Goal: Task Accomplishment & Management: Use online tool/utility

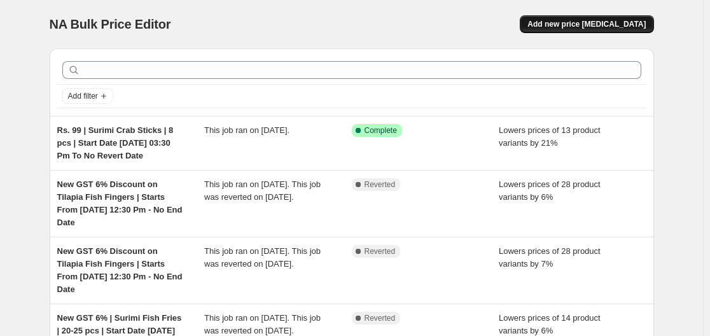
click at [573, 22] on span "Add new price [MEDICAL_DATA]" at bounding box center [587, 24] width 118 height 10
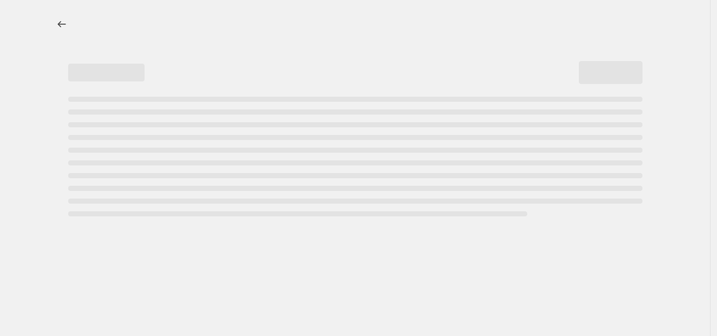
select select "percentage"
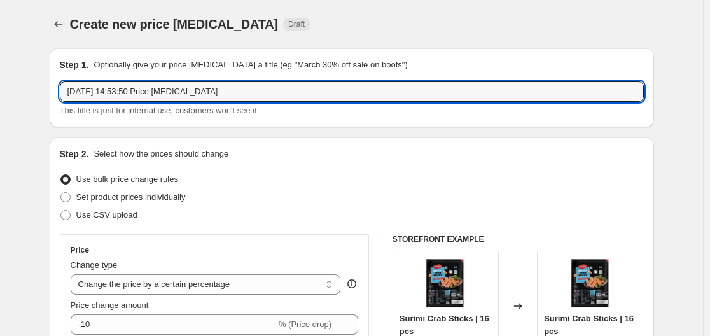
drag, startPoint x: 225, startPoint y: 95, endPoint x: 53, endPoint y: 97, distance: 172.5
click at [53, 97] on div "Step 1. Optionally give your price change job a title (eg "March 30% off sale o…" at bounding box center [352, 87] width 605 height 79
paste input "Seafood Platter"
paste input "Masala Seer Fish Steak"
paste input "Starts From 22 Sep 12:30 Pm - No End Date"
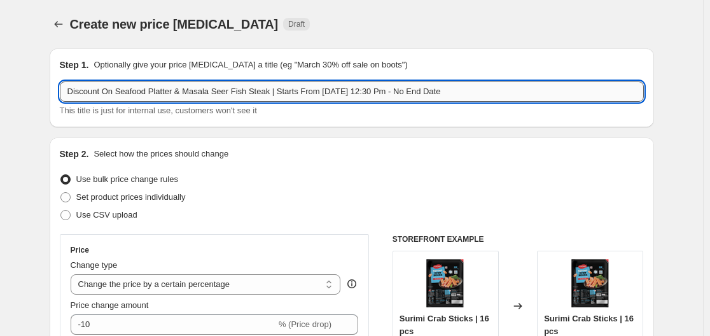
click at [325, 95] on input "Discount On Seafood Platter & Masala Seer Fish Steak | Starts From 22 Sep 12:30…" at bounding box center [352, 91] width 584 height 20
click at [355, 92] on input "Discount On Seafood Platter & Masala Seer Fish Steak | Starts From 30 Sep 12:30…" at bounding box center [352, 91] width 584 height 20
type input "Discount On Seafood Platter & Masala Seer Fish Steak | Starts From 30 Sep 04:30…"
click at [373, 102] on div "Discount On Seafood Platter & Masala Seer Fish Steak | Starts From 30 Sep 04:30…" at bounding box center [352, 99] width 584 height 36
drag, startPoint x: 118, startPoint y: 92, endPoint x: 174, endPoint y: 90, distance: 55.4
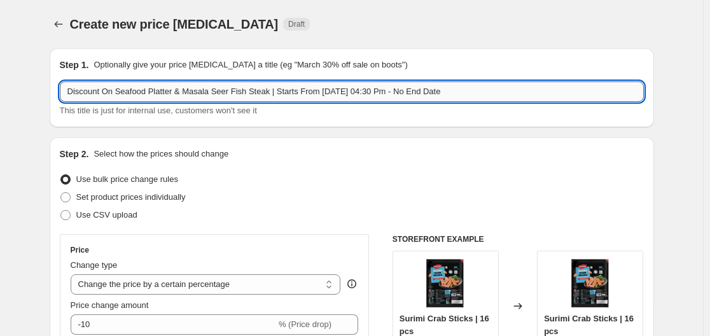
click at [174, 90] on input "Discount On Seafood Platter & Masala Seer Fish Steak | Starts From 30 Sep 04:30…" at bounding box center [352, 91] width 584 height 20
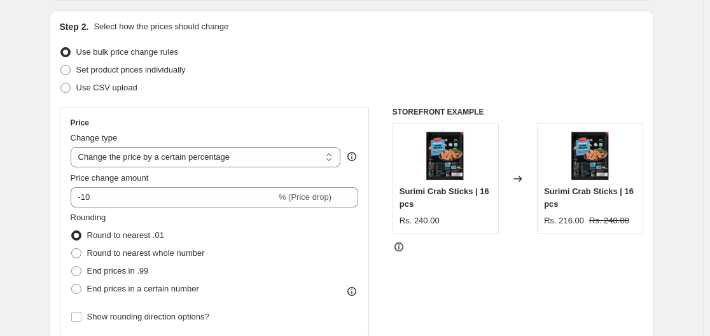
scroll to position [191, 0]
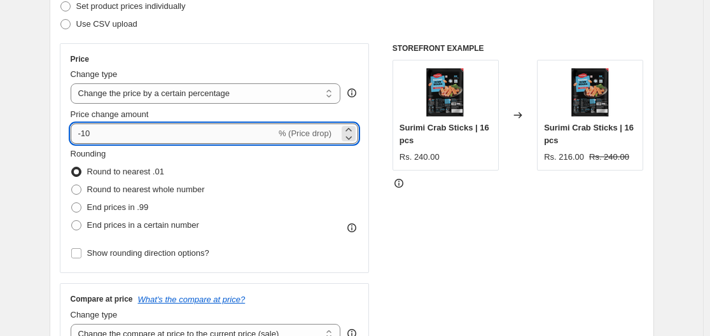
click at [209, 134] on input "-10" at bounding box center [174, 133] width 206 height 20
type input "-15"
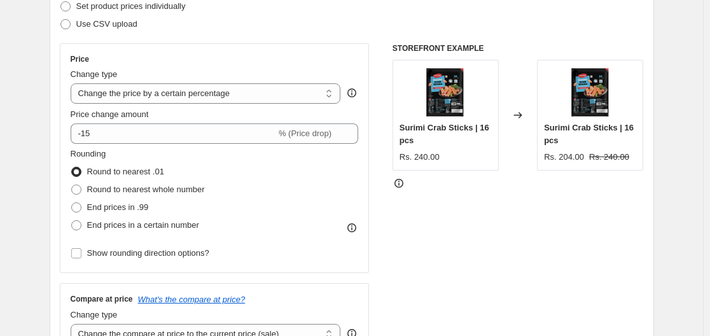
click at [204, 115] on div "Price change amount" at bounding box center [215, 114] width 288 height 13
click at [234, 90] on select "Change the price to a certain amount Change the price by a certain amount Chang…" at bounding box center [206, 93] width 271 height 20
click at [175, 192] on span "Round to nearest whole number" at bounding box center [146, 190] width 118 height 10
click at [72, 185] on input "Round to nearest whole number" at bounding box center [71, 185] width 1 height 1
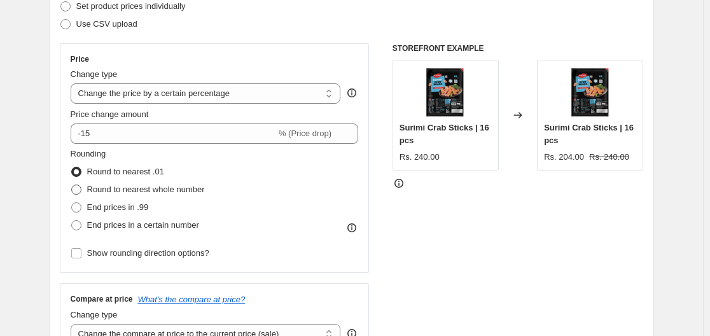
radio input "true"
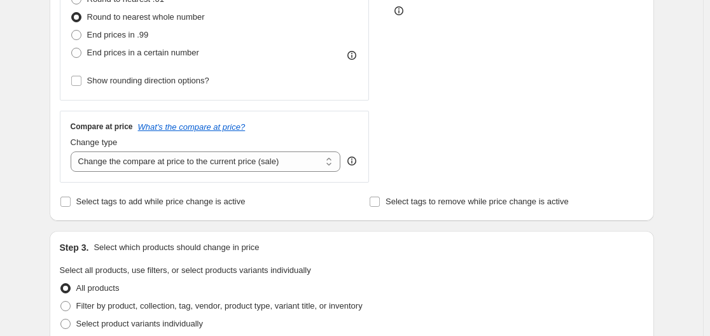
scroll to position [382, 0]
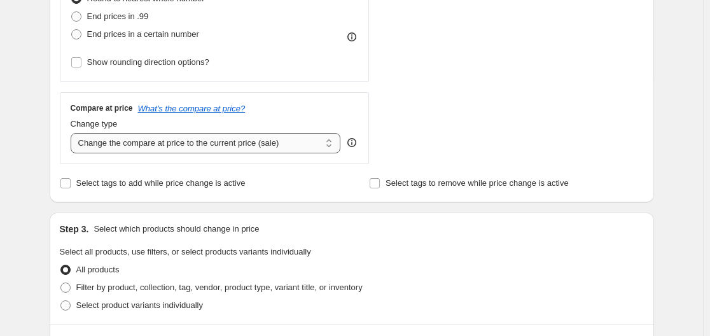
click at [225, 143] on select "Change the compare at price to the current price (sale) Change the compare at p…" at bounding box center [206, 143] width 271 height 20
select select "no_change"
click at [73, 133] on select "Change the compare at price to the current price (sale) Change the compare at p…" at bounding box center [206, 143] width 271 height 20
click at [282, 112] on div "Compare at price What's the compare at price?" at bounding box center [215, 108] width 288 height 10
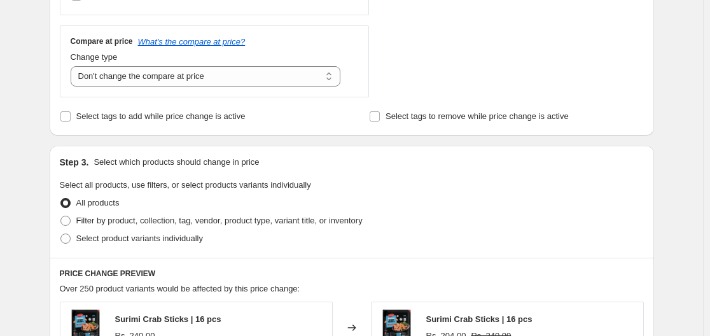
scroll to position [509, 0]
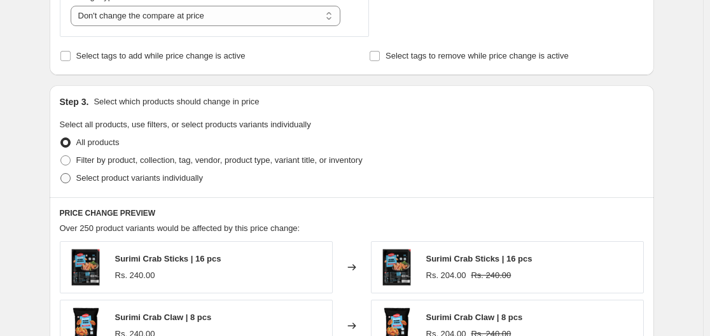
click at [125, 174] on span "Select product variants individually" at bounding box center [139, 178] width 127 height 10
click at [61, 174] on input "Select product variants individually" at bounding box center [60, 173] width 1 height 1
radio input "true"
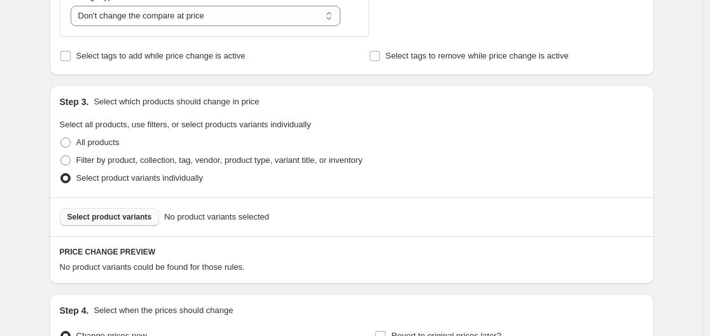
click at [113, 221] on span "Select product variants" at bounding box center [109, 217] width 85 height 10
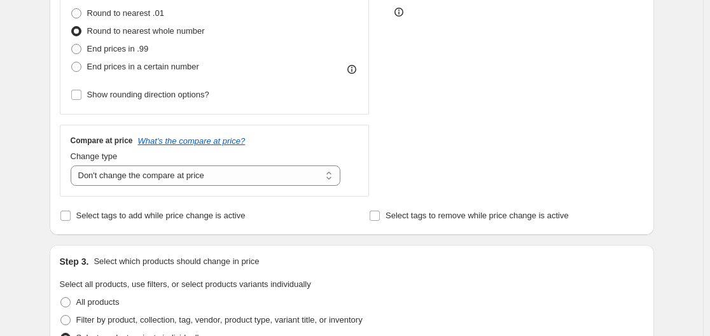
scroll to position [318, 0]
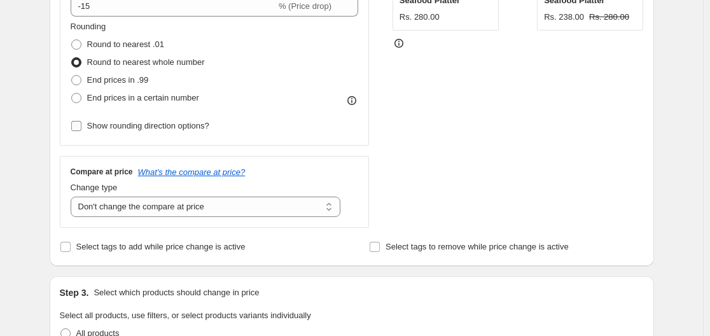
click at [188, 130] on span "Show rounding direction options?" at bounding box center [148, 126] width 122 height 10
click at [81, 131] on input "Show rounding direction options?" at bounding box center [76, 126] width 10 height 10
checkbox input "true"
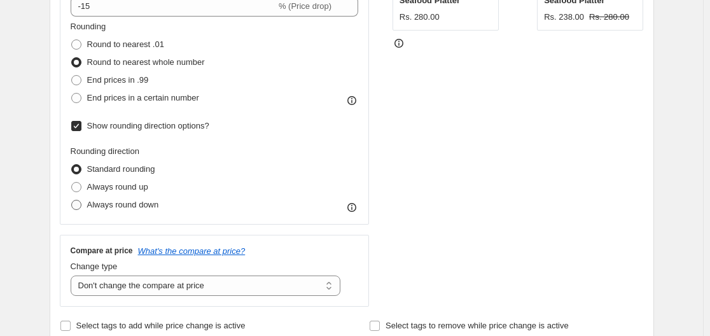
click at [129, 207] on span "Always round down" at bounding box center [123, 205] width 72 height 10
click at [72, 200] on input "Always round down" at bounding box center [71, 200] width 1 height 1
radio input "true"
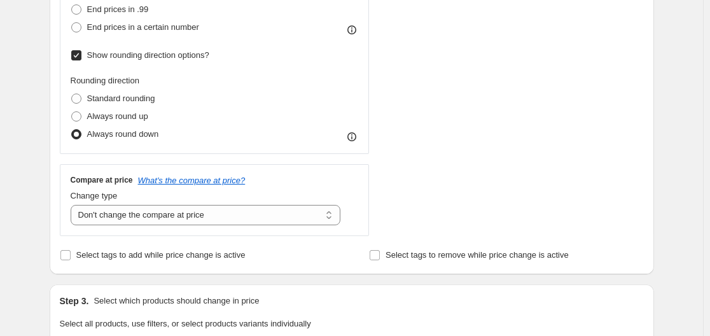
scroll to position [382, 0]
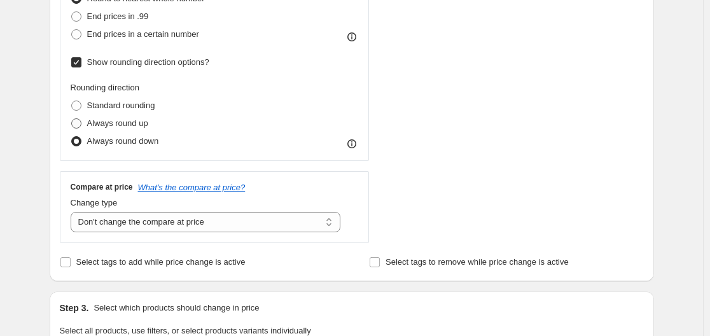
click at [111, 122] on span "Always round up" at bounding box center [117, 123] width 61 height 10
click at [72, 119] on input "Always round up" at bounding box center [71, 118] width 1 height 1
radio input "true"
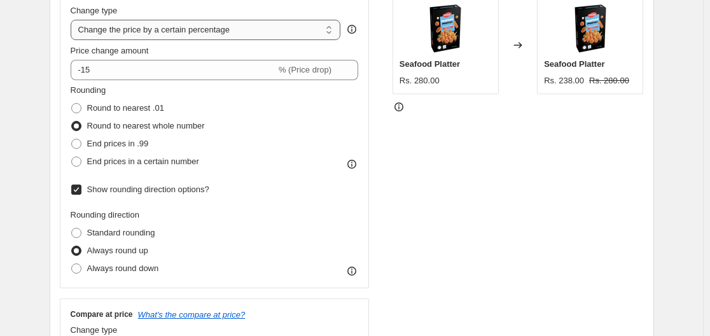
click at [274, 30] on select "Change the price to a certain amount Change the price by a certain amount Chang…" at bounding box center [206, 30] width 271 height 20
select select "to"
click at [73, 20] on select "Change the price to a certain amount Change the price by a certain amount Chang…" at bounding box center [206, 30] width 271 height 20
type input "80.00"
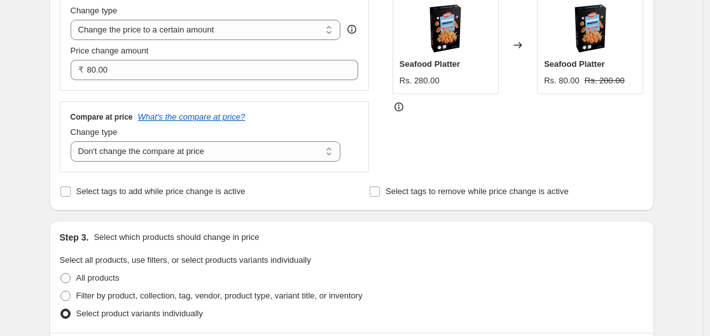
scroll to position [191, 0]
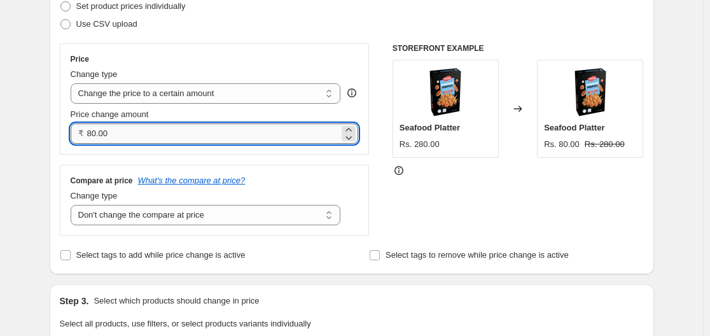
click at [162, 135] on input "80.00" at bounding box center [213, 133] width 253 height 20
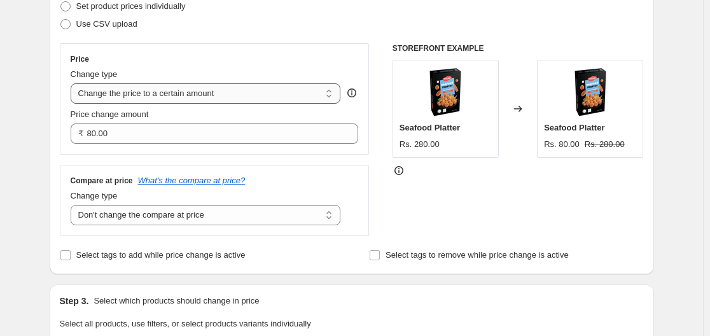
click at [252, 86] on select "Change the price to a certain amount Change the price by a certain amount Chang…" at bounding box center [206, 93] width 271 height 20
select select "by"
click at [73, 83] on select "Change the price to a certain amount Change the price by a certain amount Chang…" at bounding box center [206, 93] width 271 height 20
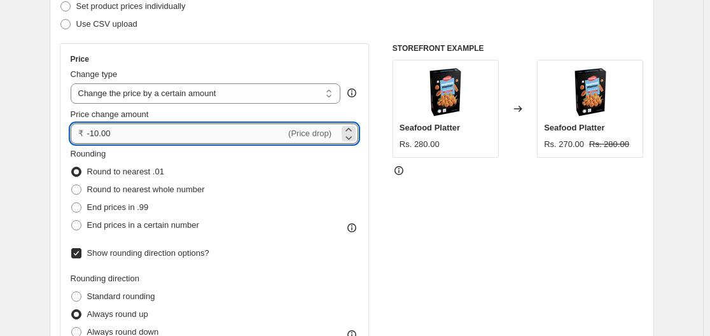
drag, startPoint x: 157, startPoint y: 134, endPoint x: 94, endPoint y: 135, distance: 63.0
click at [94, 135] on input "-10.00" at bounding box center [186, 133] width 199 height 20
type input "-41.00"
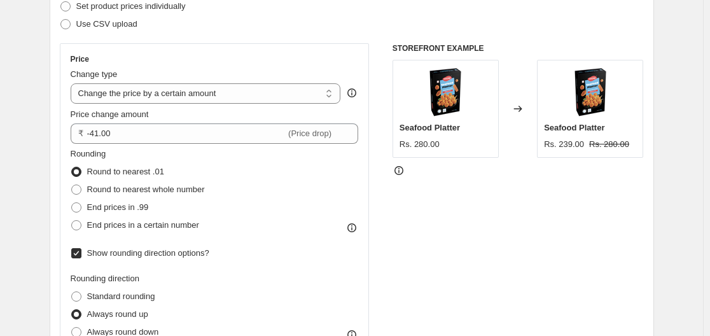
click at [207, 110] on div "Price change amount" at bounding box center [215, 114] width 288 height 13
click at [156, 188] on span "Round to nearest whole number" at bounding box center [146, 190] width 118 height 10
click at [72, 185] on input "Round to nearest whole number" at bounding box center [71, 185] width 1 height 1
radio input "true"
click at [92, 294] on span "Standard rounding" at bounding box center [121, 297] width 68 height 10
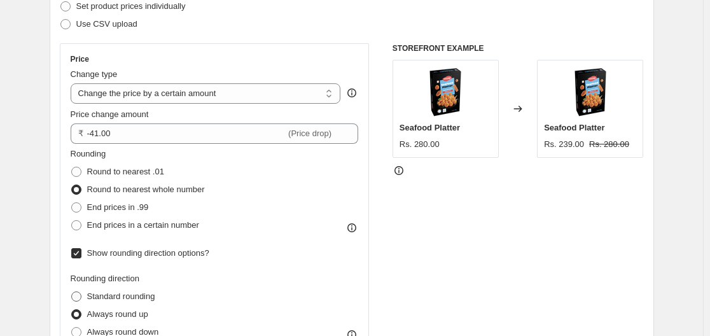
click at [72, 292] on input "Standard rounding" at bounding box center [71, 292] width 1 height 1
radio input "true"
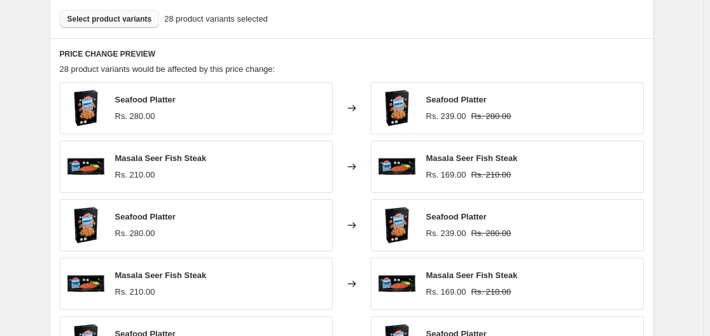
scroll to position [764, 0]
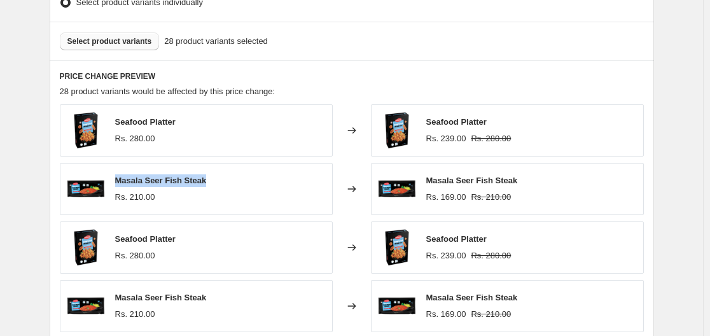
drag, startPoint x: 116, startPoint y: 183, endPoint x: 210, endPoint y: 181, distance: 93.6
click at [210, 181] on div "Masala Seer Fish Steak Rs. 210.00" at bounding box center [196, 189] width 273 height 52
copy span "Masala Seer Fish Steak"
click at [108, 45] on span "Select product variants" at bounding box center [109, 41] width 85 height 10
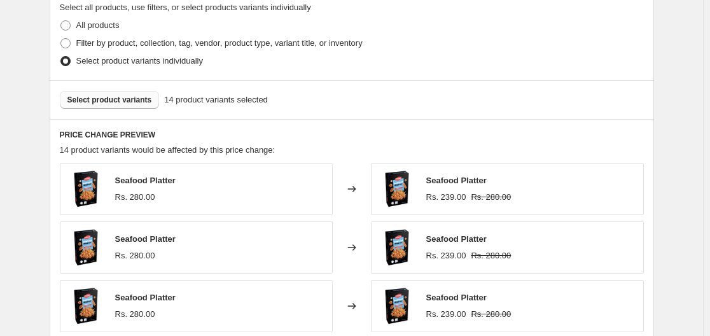
scroll to position [636, 0]
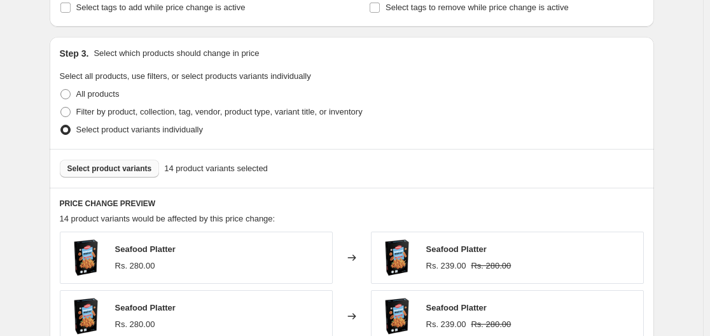
click at [129, 171] on span "Select product variants" at bounding box center [109, 169] width 85 height 10
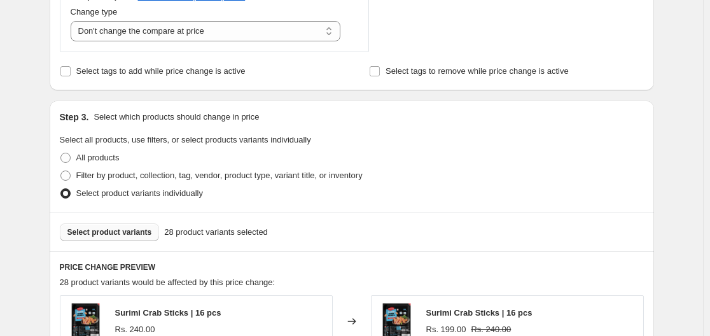
scroll to position [891, 0]
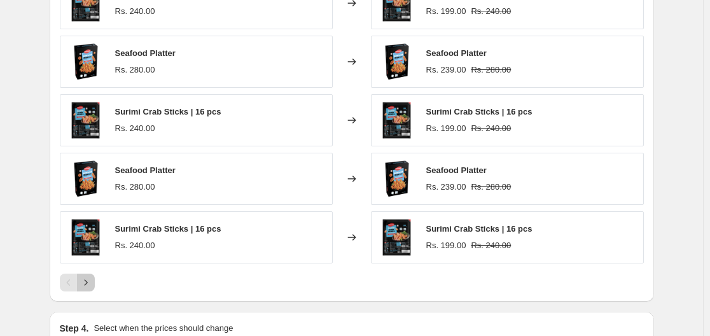
click at [92, 290] on button "Next" at bounding box center [86, 283] width 18 height 18
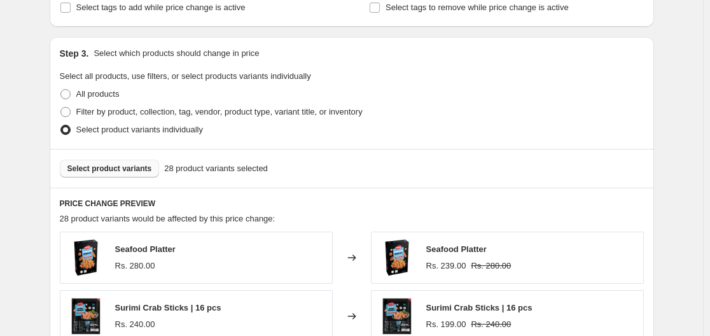
scroll to position [700, 0]
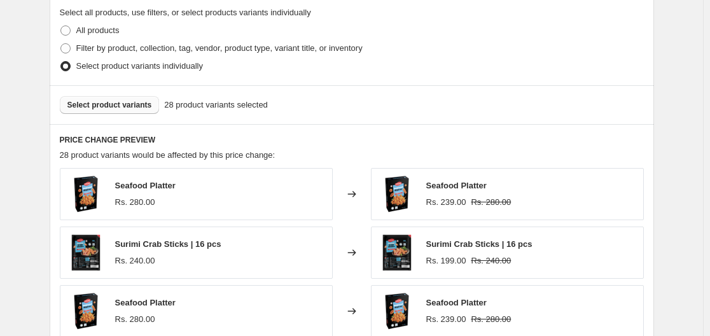
click at [122, 108] on span "Select product variants" at bounding box center [109, 105] width 85 height 10
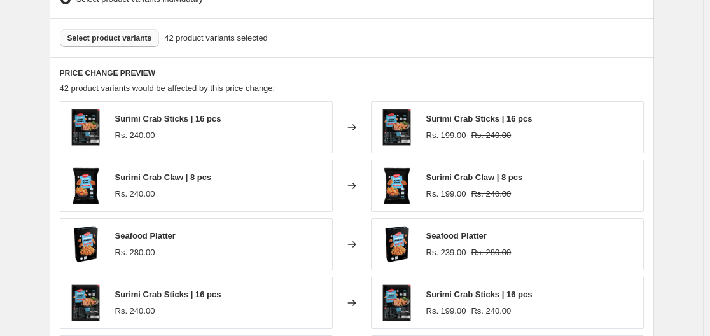
scroll to position [764, 0]
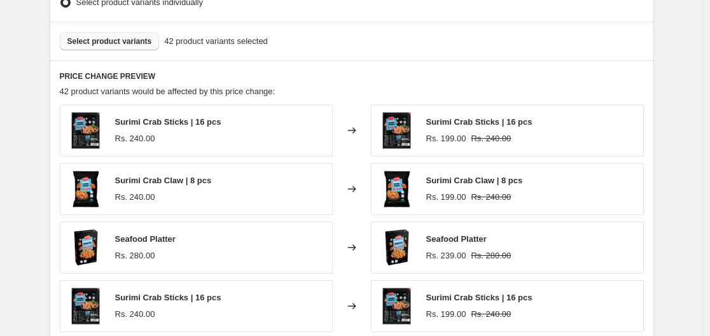
click at [136, 45] on span "Select product variants" at bounding box center [109, 41] width 85 height 10
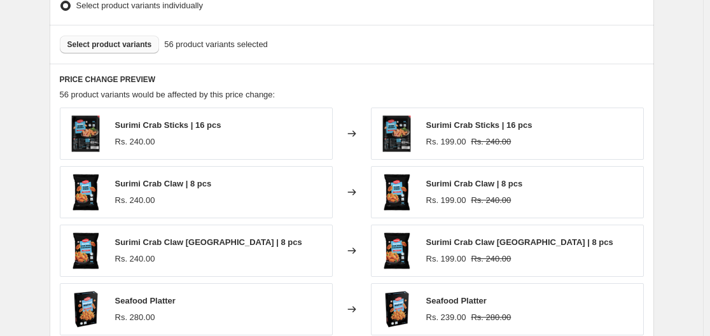
scroll to position [700, 0]
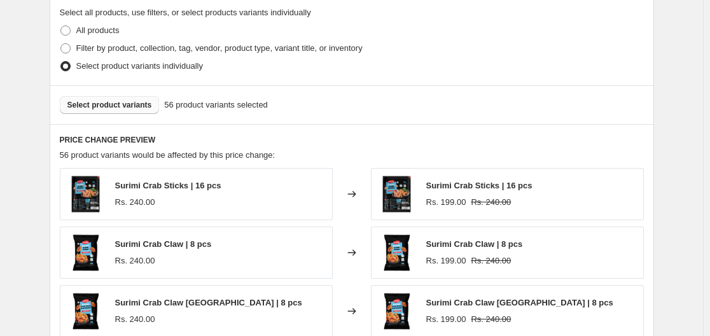
click at [132, 110] on span "Select product variants" at bounding box center [109, 105] width 85 height 10
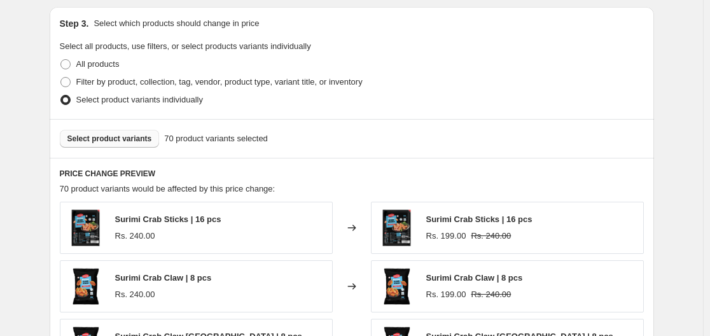
scroll to position [636, 0]
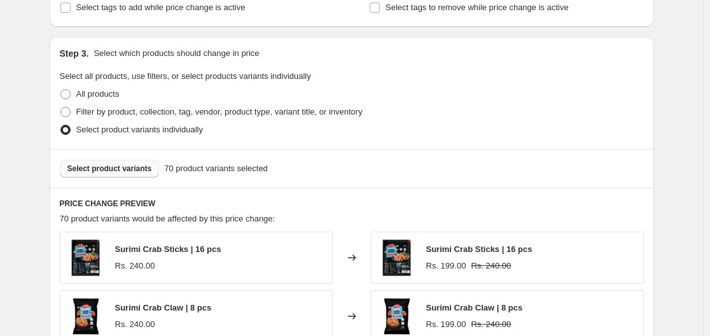
click at [82, 169] on span "Select product variants" at bounding box center [109, 169] width 85 height 10
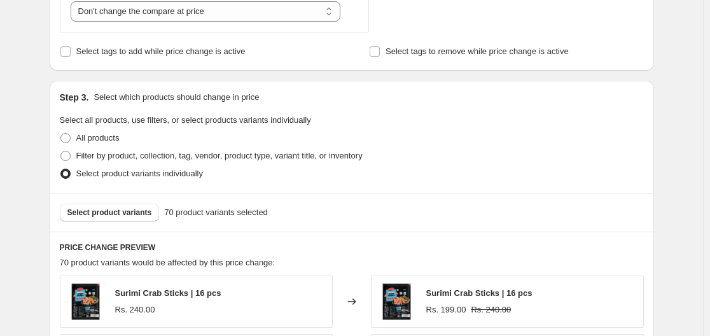
scroll to position [573, 0]
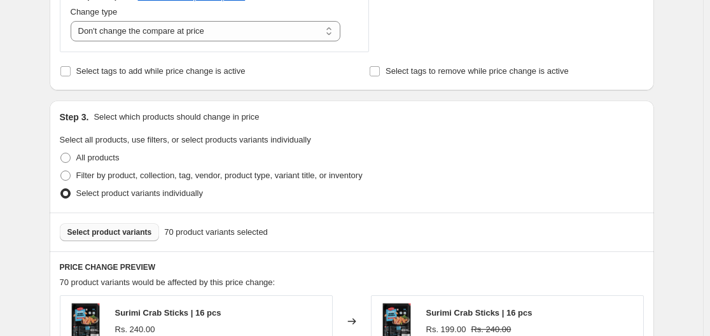
click at [101, 236] on span "Select product variants" at bounding box center [109, 232] width 85 height 10
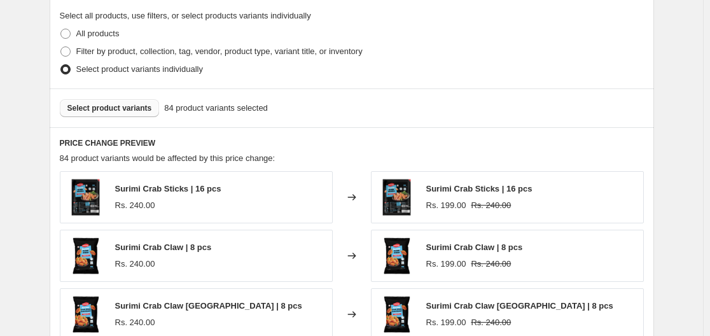
scroll to position [700, 0]
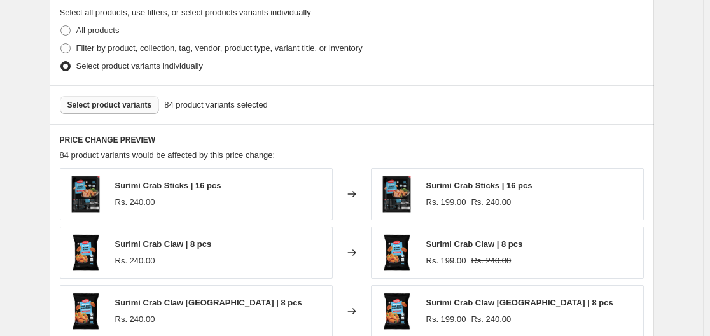
click at [129, 109] on span "Select product variants" at bounding box center [109, 105] width 85 height 10
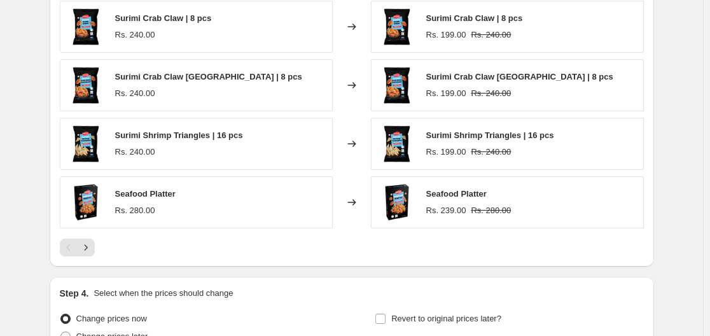
scroll to position [1055, 0]
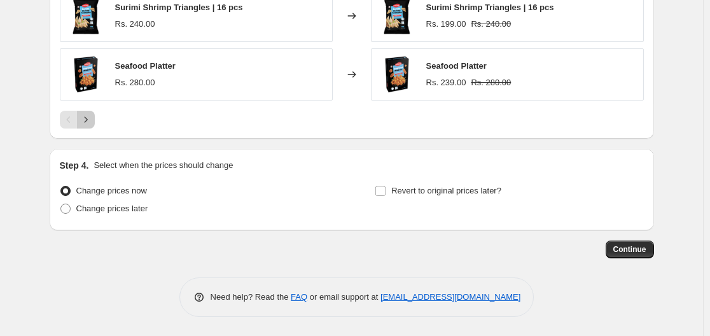
click at [92, 126] on button "Next" at bounding box center [86, 120] width 18 height 18
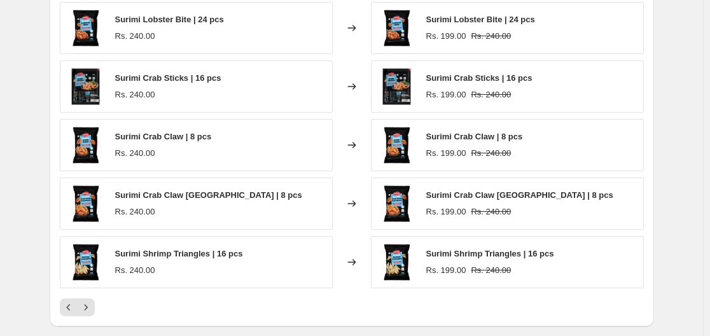
scroll to position [991, 0]
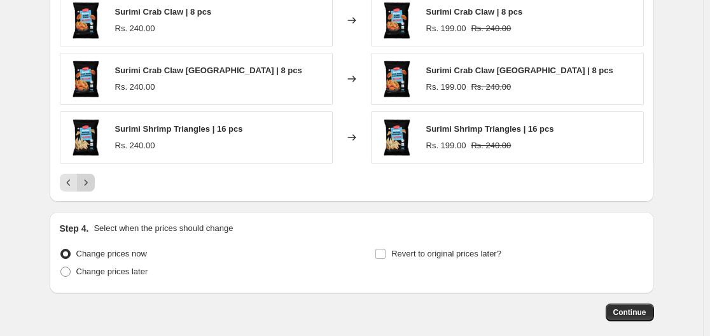
click at [88, 188] on icon "Next" at bounding box center [86, 182] width 13 height 13
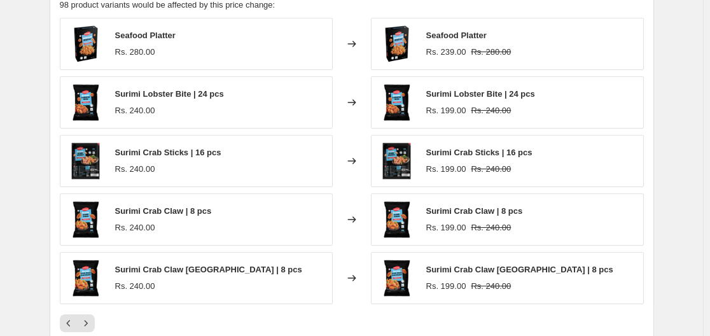
scroll to position [927, 0]
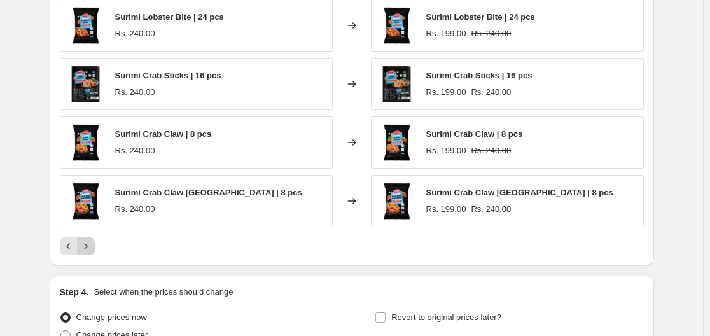
click at [87, 251] on icon "Next" at bounding box center [86, 246] width 13 height 13
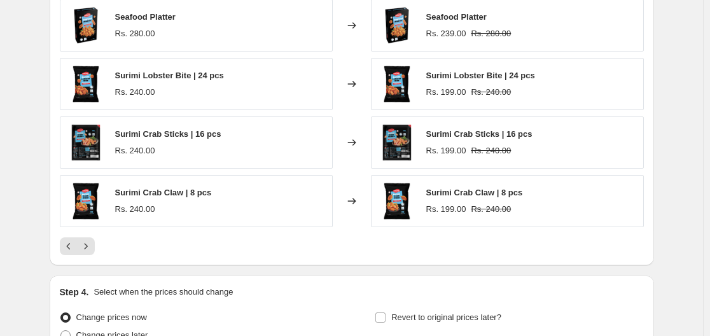
scroll to position [864, 0]
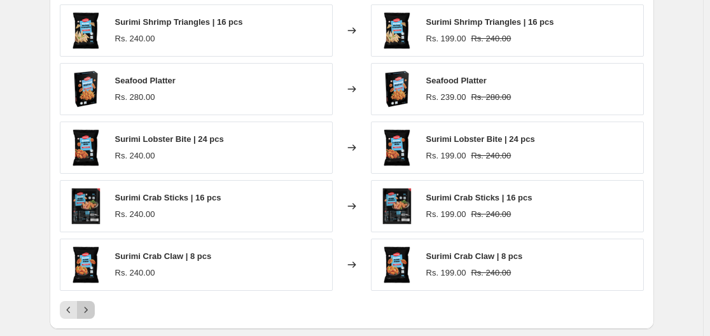
click at [89, 314] on icon "Next" at bounding box center [86, 310] width 13 height 13
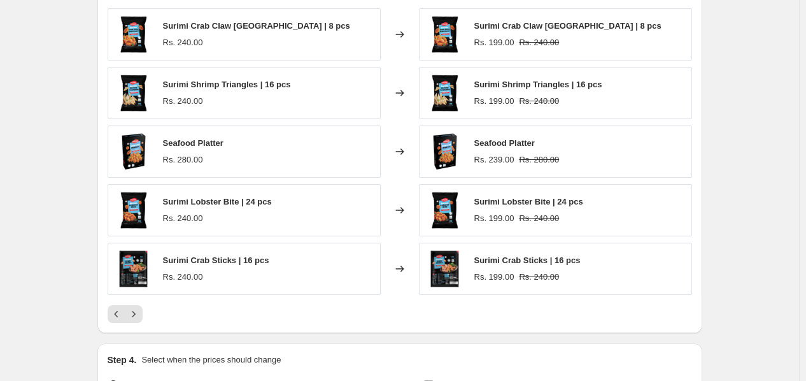
scroll to position [863, 0]
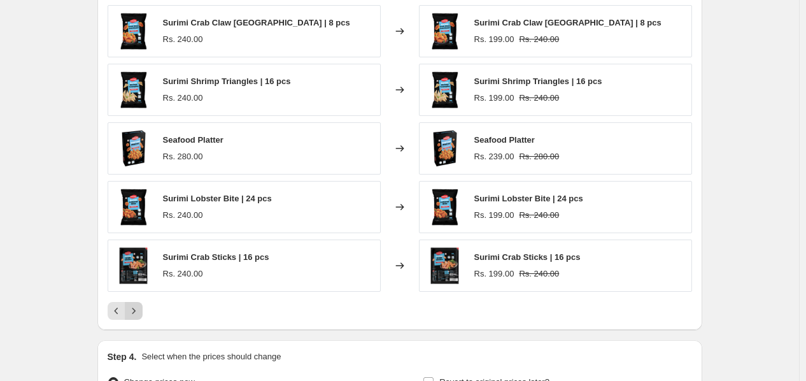
click at [139, 311] on icon "Next" at bounding box center [133, 310] width 13 height 13
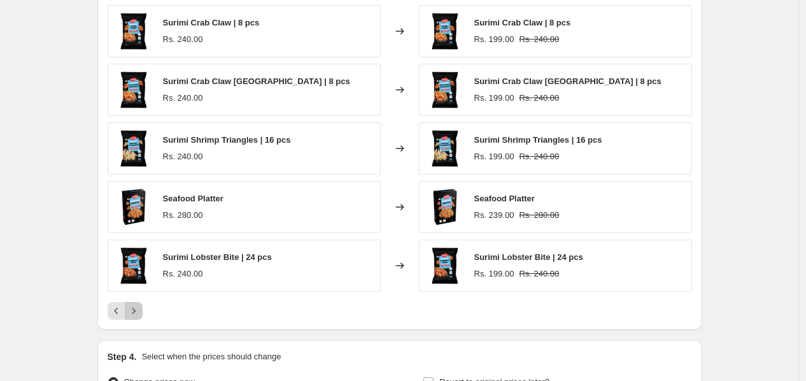
click at [140, 309] on icon "Next" at bounding box center [133, 310] width 13 height 13
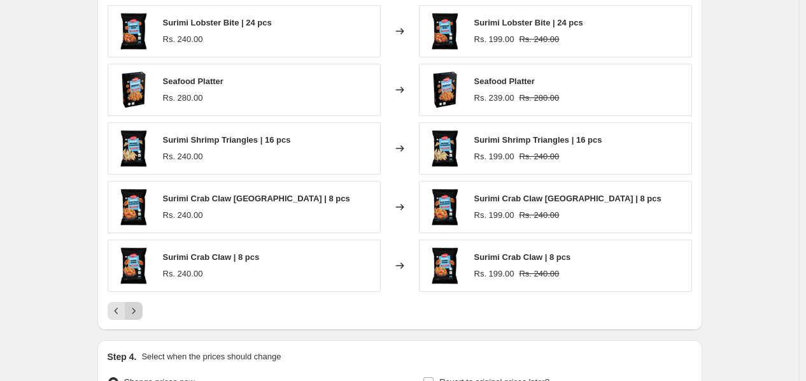
click at [140, 309] on icon "Next" at bounding box center [133, 310] width 13 height 13
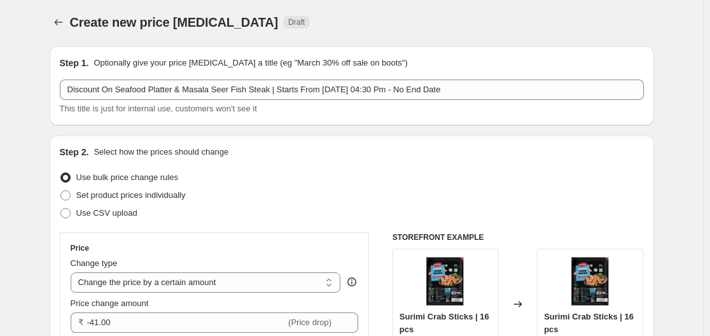
scroll to position [0, 0]
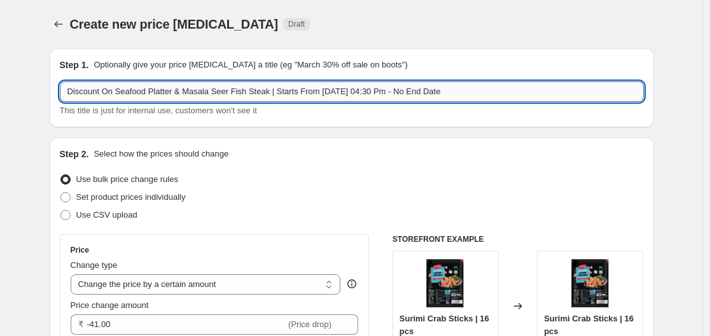
drag, startPoint x: 176, startPoint y: 88, endPoint x: 185, endPoint y: 90, distance: 9.6
click at [185, 90] on input "Discount On Seafood Platter & Masala Seer Fish Steak | Starts From 30 Sep 04:30…" at bounding box center [352, 91] width 584 height 20
drag, startPoint x: 177, startPoint y: 94, endPoint x: 260, endPoint y: 92, distance: 83.4
click at [260, 92] on input "Discount On Seafood Platter, Masala Seer Fish Steak | Starts From 30 Sep 04:30 …" at bounding box center [352, 91] width 584 height 20
paste input "SURIMI CRAB STICKS"
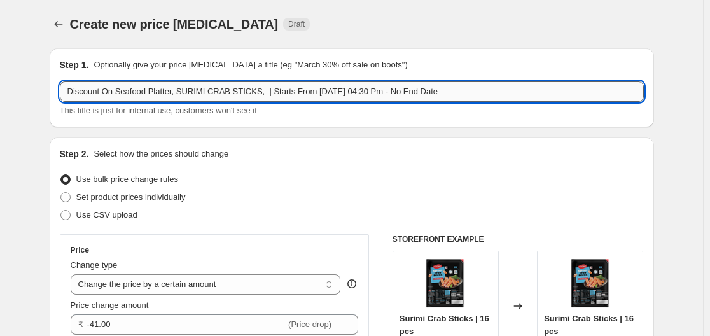
click at [257, 93] on input "Discount On Seafood Platter, SURIMI CRAB STICKS, | Starts From 30 Sep 04:30 Pm …" at bounding box center [352, 91] width 584 height 20
paste input "SURIMI CRAB CLAWS"
click at [341, 95] on input "Discount On Seafood Platter, SURIMI CRAB STICKS, SURIMI CRAB CLAWS, | Starts Fr…" at bounding box center [352, 91] width 584 height 20
paste input "SURIMI AMRITSARI CRAB CLAWS"
click at [337, 95] on input "Discount On Seafood Platter, SURIMI CRAB STICKS, SURIMI CRAB CLAWS, SURIMI AMRI…" at bounding box center [352, 91] width 584 height 20
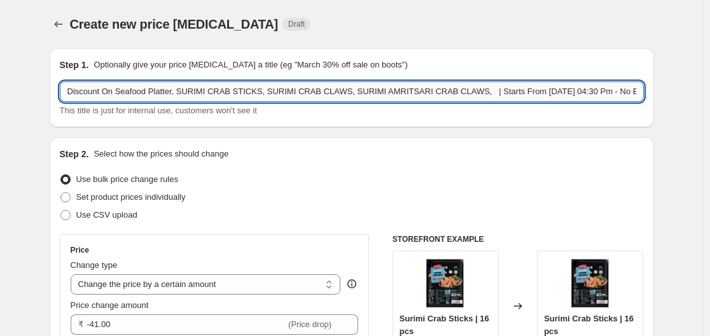
click at [460, 92] on input "Discount On Seafood Platter, SURIMI CRAB STICKS, SURIMI CRAB CLAWS, SURIMI AMRI…" at bounding box center [352, 91] width 584 height 20
click at [463, 92] on input "Discount On Seafood Platter, SURIMI CRAB STICKS, SURIMI CRAB CLAWS, SURIMI AMRI…" at bounding box center [352, 91] width 584 height 20
paste input "SURIMI LOBSTER BITE"
paste input "SHRIMP TRIANGLE"
paste input "FISH LOLIPOP CHATPATA"
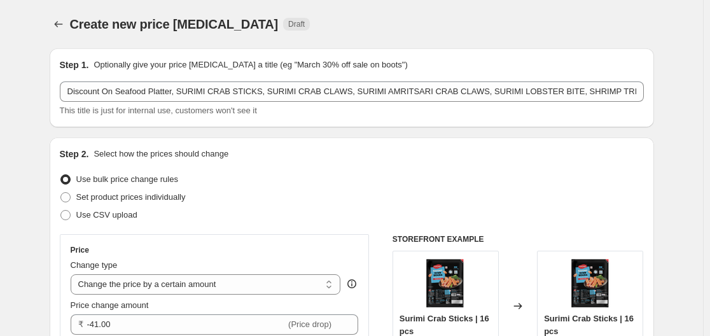
click at [503, 118] on div "Step 1. Optionally give your price change job a title (eg "March 30% off sale o…" at bounding box center [352, 87] width 605 height 79
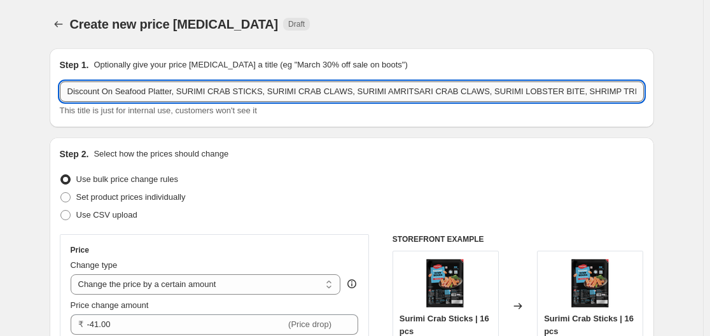
click at [102, 94] on input "Discount On Seafood Platter, SURIMI CRAB STICKS, SURIMI CRAB CLAWS, SURIMI AMRI…" at bounding box center [352, 91] width 584 height 20
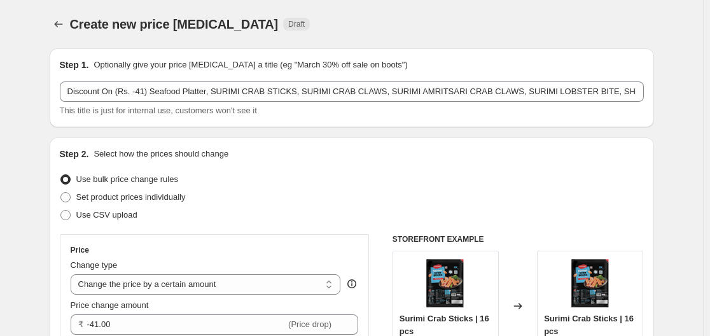
click at [158, 116] on div "This title is just for internal use, customers won't see it" at bounding box center [352, 110] width 584 height 13
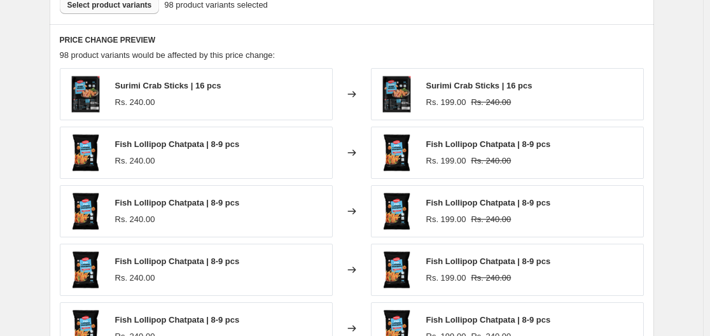
scroll to position [1055, 0]
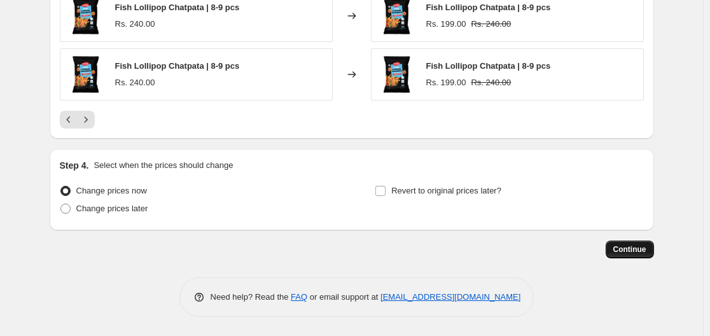
click at [645, 251] on span "Continue" at bounding box center [630, 249] width 33 height 10
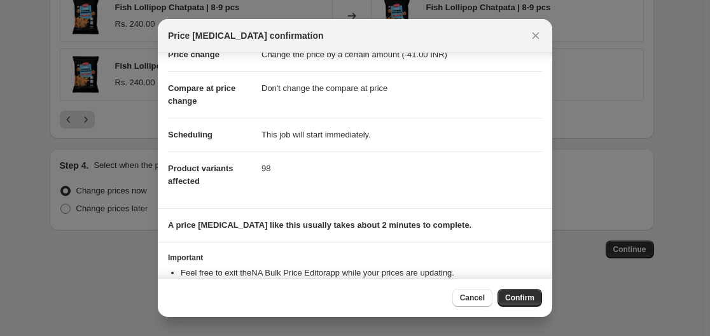
scroll to position [108, 0]
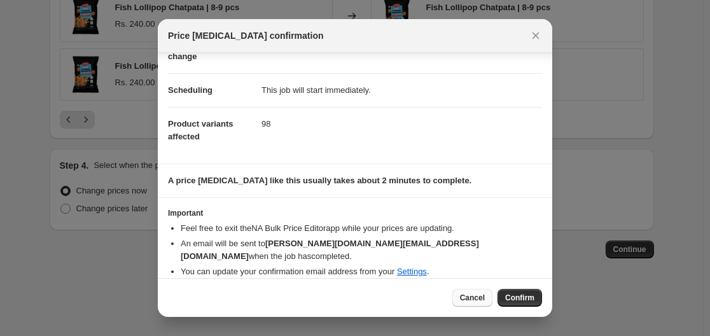
click at [468, 301] on span "Cancel" at bounding box center [472, 298] width 25 height 10
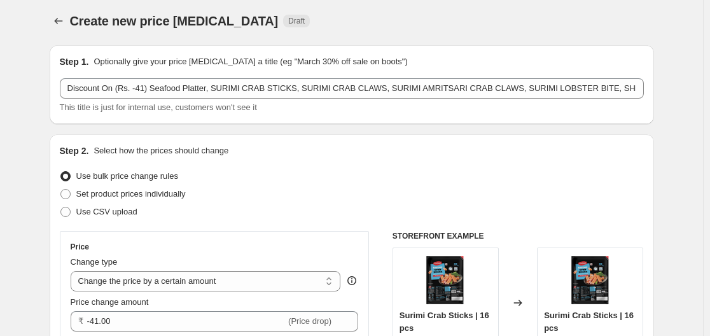
scroll to position [0, 0]
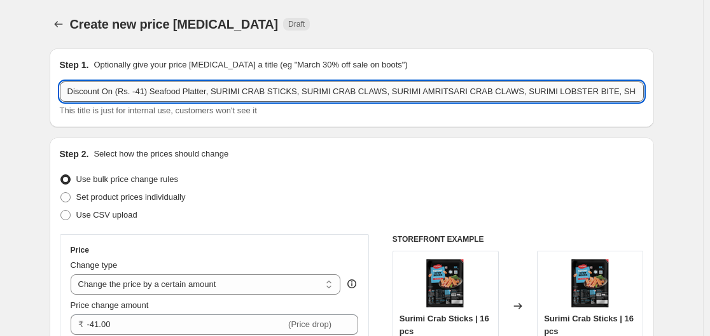
click at [495, 89] on input "Discount On (Rs. -41) Seafood Platter, SURIMI CRAB STICKS, SURIMI CRAB CLAWS, S…" at bounding box center [352, 91] width 584 height 20
click at [564, 92] on input "Discount On (Rs. -41) Seafood Platter, SURIMI CRAB STICKS, SURIMI CRAB CLAWS, S…" at bounding box center [352, 91] width 584 height 20
type input "Discount On (Rs. -41) Seafood Platter, SURIMI CRAB STICKS, SURIMI CRAB CLAWS, S…"
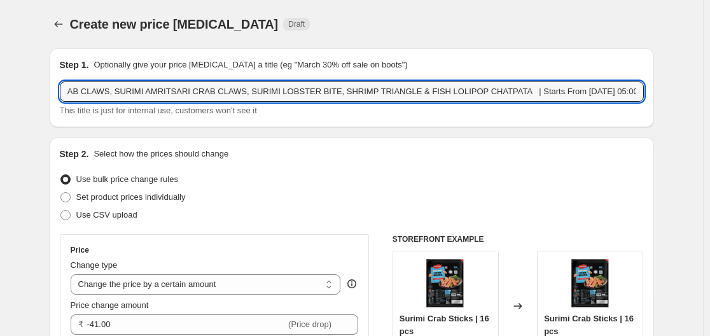
scroll to position [0, 0]
click at [588, 108] on div "This title is just for internal use, customers won't see it" at bounding box center [352, 110] width 584 height 13
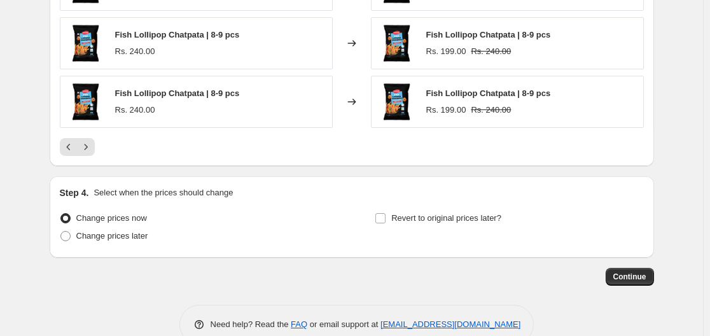
scroll to position [1055, 0]
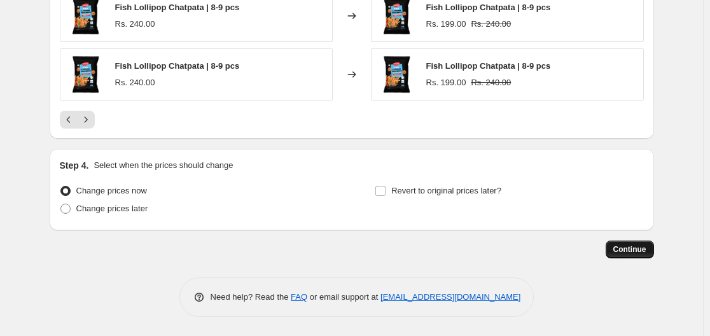
click at [628, 247] on span "Continue" at bounding box center [630, 249] width 33 height 10
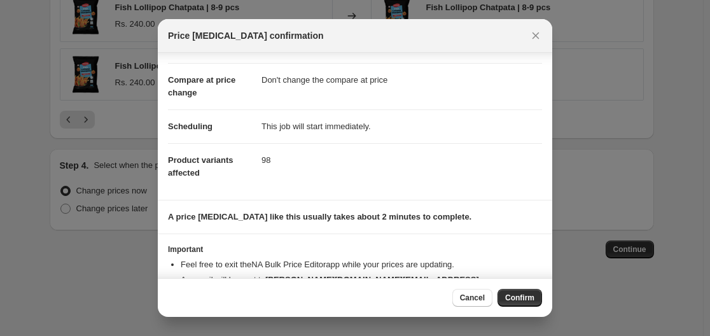
scroll to position [108, 0]
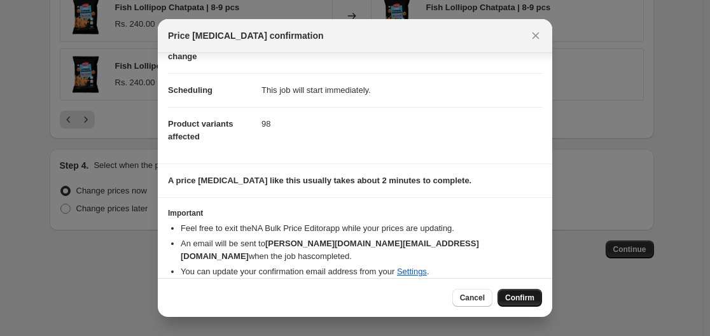
click at [521, 300] on span "Confirm" at bounding box center [519, 298] width 29 height 10
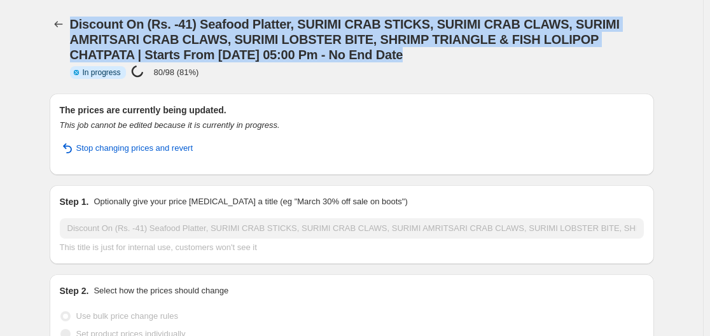
drag, startPoint x: 72, startPoint y: 23, endPoint x: 414, endPoint y: 57, distance: 343.5
click at [414, 57] on div "Discount On (Rs. -41) Seafood Platter, SURIMI CRAB STICKS, SURIMI CRAB CLAWS, S…" at bounding box center [352, 46] width 605 height 63
copy span "Discount On (Rs. -41) Seafood Platter, SURIMI CRAB STICKS, SURIMI CRAB CLAWS, S…"
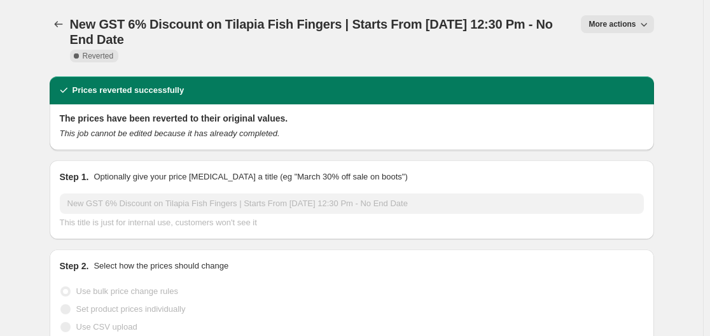
select select "percentage"
select select "no_change"
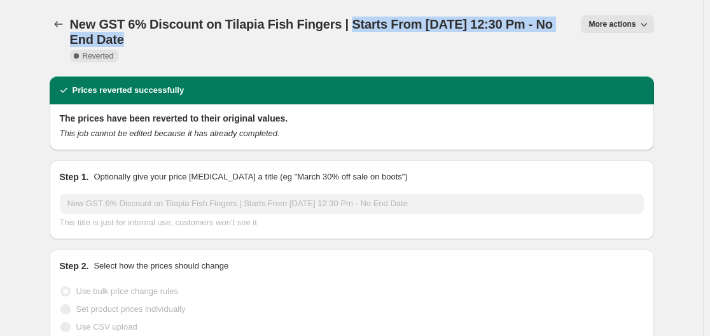
drag, startPoint x: 349, startPoint y: 24, endPoint x: 527, endPoint y: 54, distance: 180.8
click at [527, 54] on div "New GST 6% Discount on Tilapia Fish Fingers | Starts From 22 Sep 12:30 Pm - No …" at bounding box center [321, 38] width 502 height 46
copy span "Starts From [DATE] 12:30 Pm - No End Date"
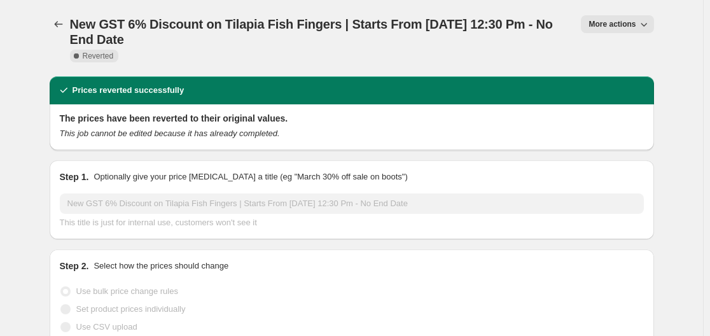
click at [258, 13] on div "New GST 6% Discount on Tilapia Fish Fingers | Starts From 22 Sep 12:30 Pm - No …" at bounding box center [352, 38] width 605 height 76
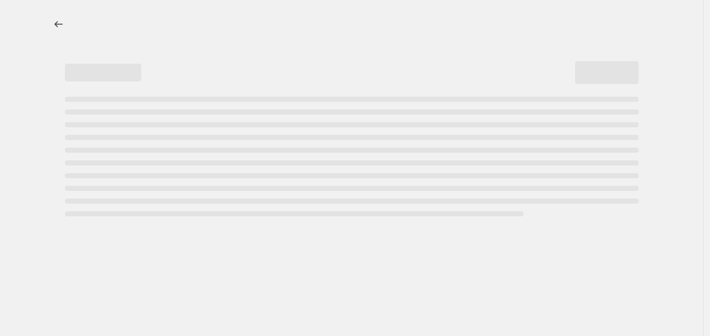
select select "by"
select select "no_change"
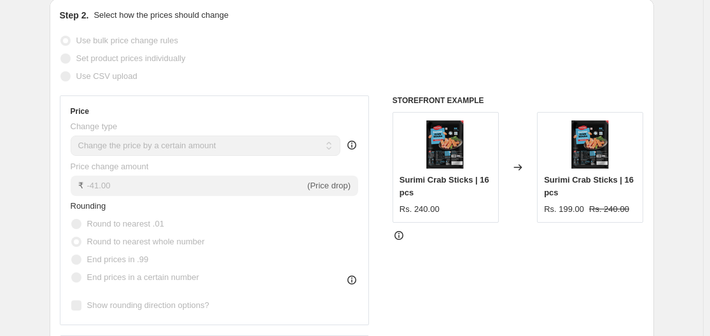
scroll to position [382, 0]
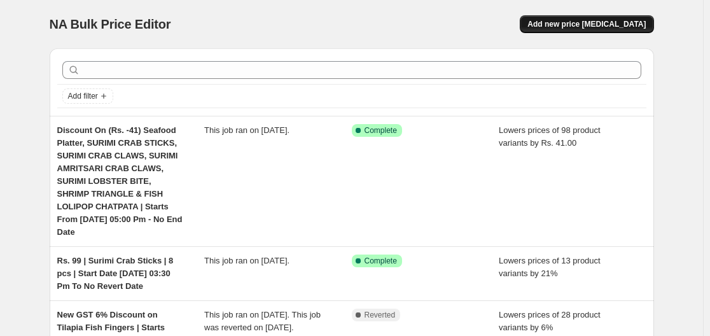
click at [607, 26] on span "Add new price [MEDICAL_DATA]" at bounding box center [587, 24] width 118 height 10
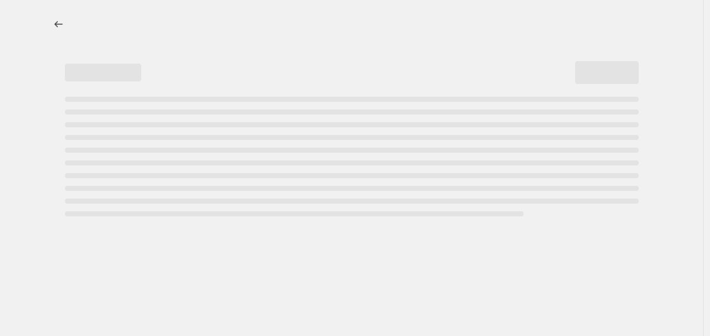
select select "percentage"
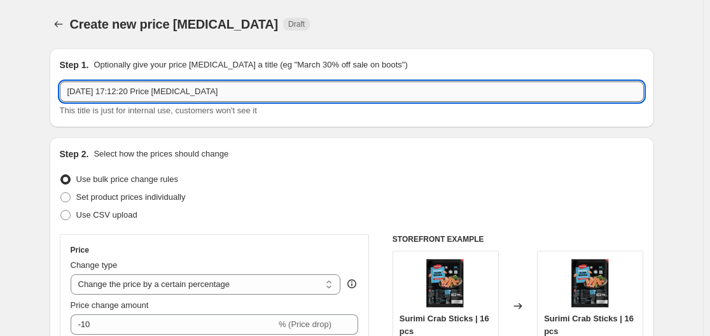
click at [223, 92] on input "30 Sept 2025, 17:12:20 Price change job" at bounding box center [352, 91] width 584 height 20
paste input "Discount On (Rs. -41) Seafood Platter, SURIMI CRAB STICKS, SURIMI CRAB CLAWS, S…"
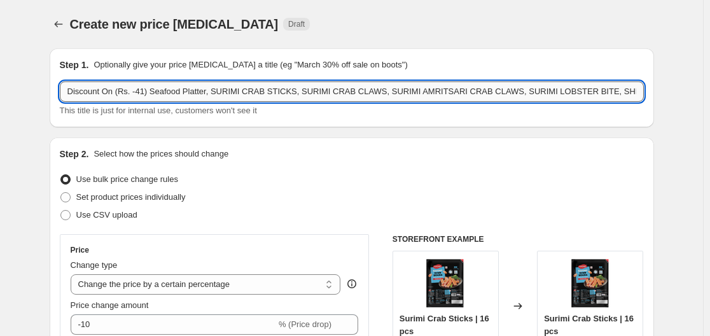
drag, startPoint x: 475, startPoint y: 94, endPoint x: 150, endPoint y: 100, distance: 325.3
click at [150, 100] on input "Discount On (Rs. -41) Seafood Platter, SURIMI CRAB STICKS, SURIMI CRAB CLAWS, S…" at bounding box center [352, 91] width 584 height 20
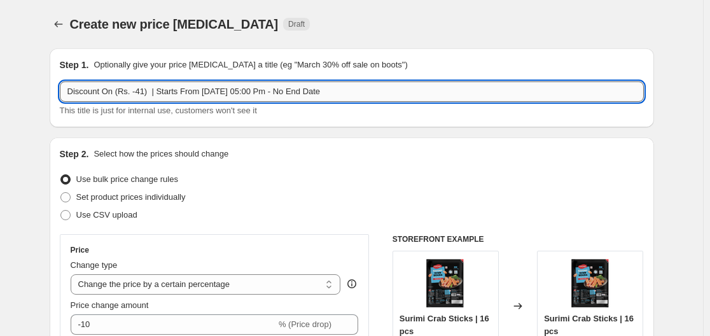
click at [143, 92] on input "Discount On (Rs. -41) | Starts From 30 Sep 05:00 Pm - No End Date" at bounding box center [352, 91] width 584 height 20
type input "Discount On (Rs. -34) | Starts From 30 Sep 05:00 Pm - No End Date"
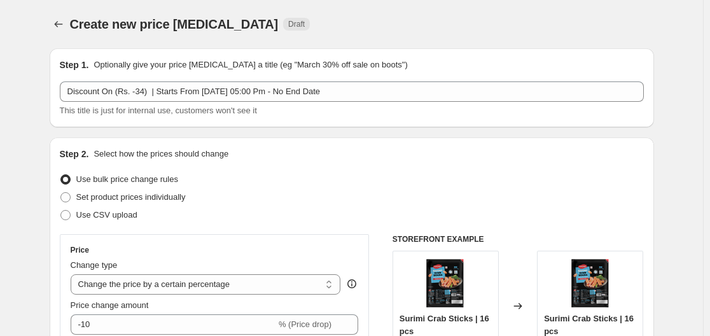
click at [164, 118] on div "Step 1. Optionally give your price change job a title (eg "March 30% off sale o…" at bounding box center [352, 87] width 605 height 79
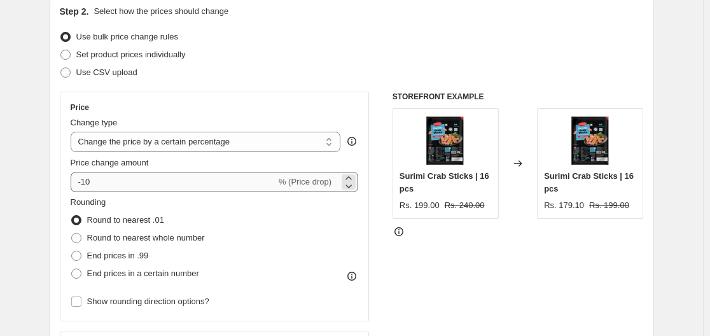
scroll to position [191, 0]
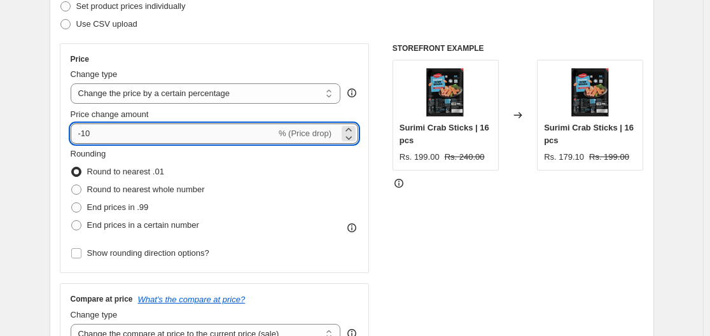
click at [111, 128] on input "-10" at bounding box center [174, 133] width 206 height 20
type input "-1"
type input "-34"
click at [193, 118] on div "Price change amount" at bounding box center [215, 114] width 288 height 13
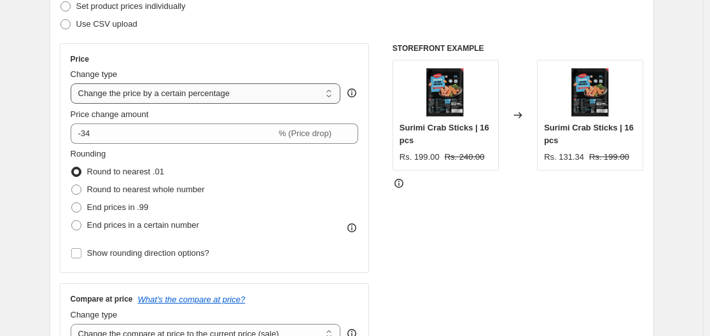
click at [183, 95] on select "Change the price to a certain amount Change the price by a certain amount Chang…" at bounding box center [206, 93] width 271 height 20
select select "by"
click at [73, 83] on select "Change the price to a certain amount Change the price by a certain amount Chang…" at bounding box center [206, 93] width 271 height 20
type input "-10.00"
click at [168, 52] on div "Price Change type Change the price to a certain amount Change the price by a ce…" at bounding box center [215, 158] width 310 height 230
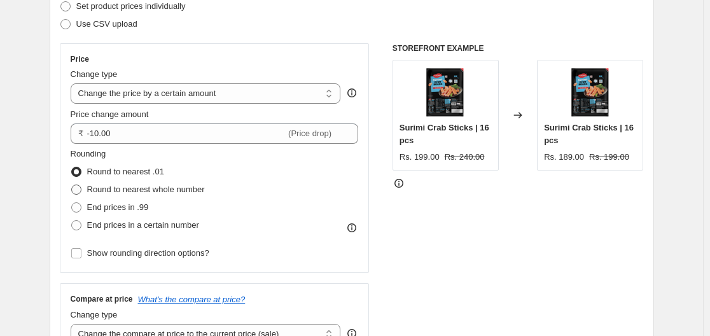
click at [144, 190] on span "Round to nearest whole number" at bounding box center [146, 190] width 118 height 10
click at [72, 185] on input "Round to nearest whole number" at bounding box center [71, 185] width 1 height 1
radio input "true"
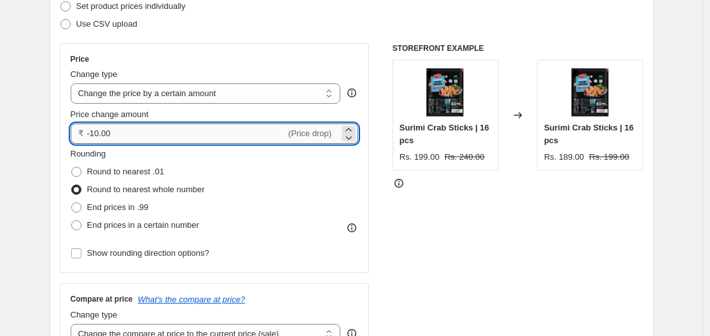
click at [137, 136] on input "-10.00" at bounding box center [186, 133] width 199 height 20
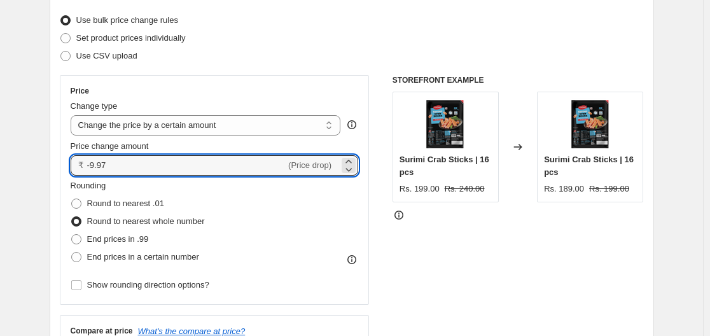
scroll to position [127, 0]
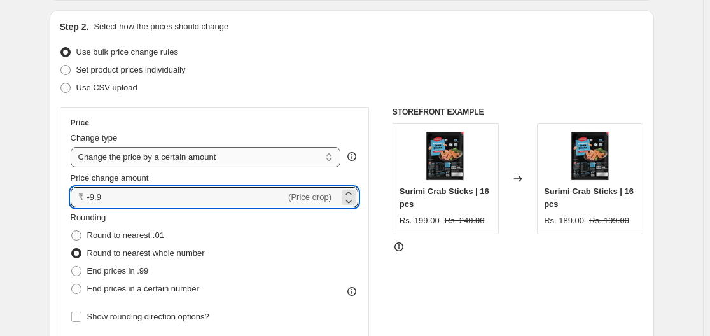
type input "-9"
type input "-34.00"
click at [179, 175] on div "Price change amount" at bounding box center [215, 178] width 288 height 13
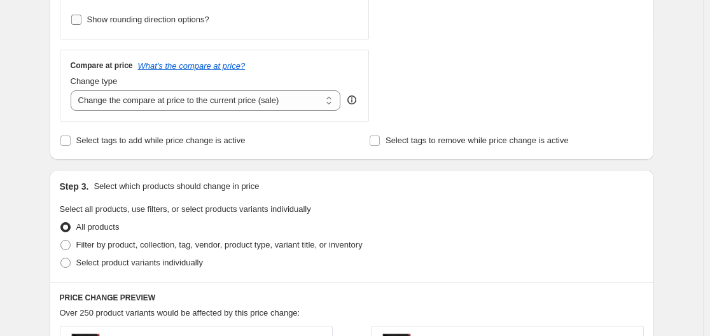
scroll to position [446, 0]
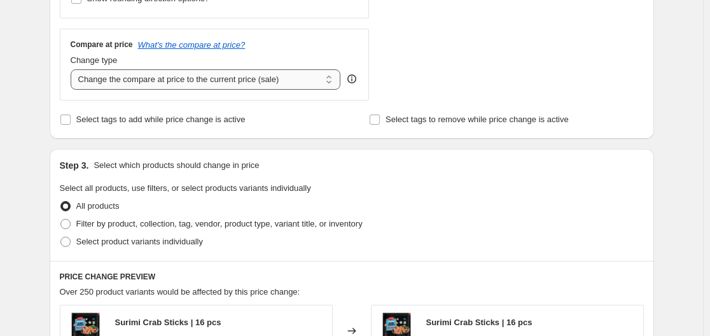
click at [195, 78] on select "Change the compare at price to the current price (sale) Change the compare at p…" at bounding box center [206, 79] width 271 height 20
select select "no_change"
click at [73, 69] on select "Change the compare at price to the current price (sale) Change the compare at p…" at bounding box center [206, 79] width 271 height 20
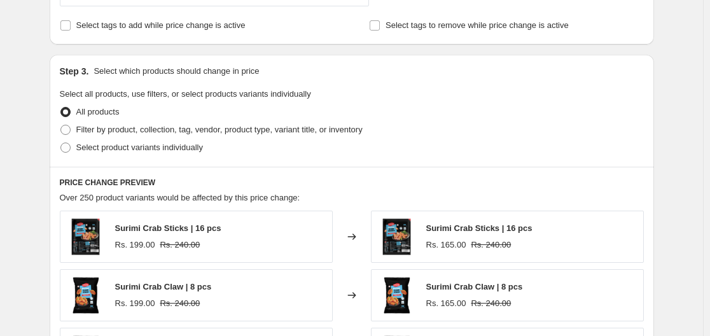
scroll to position [636, 0]
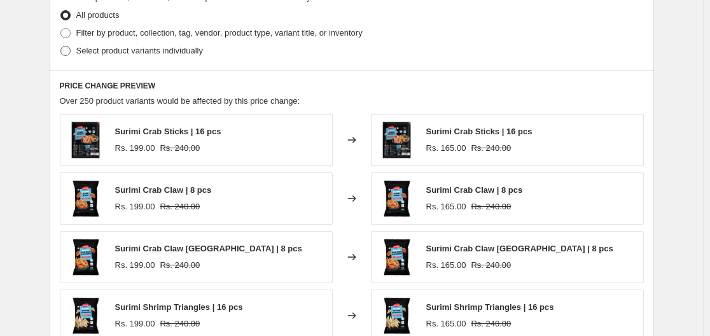
click at [120, 50] on span "Select product variants individually" at bounding box center [139, 51] width 127 height 10
click at [61, 46] on input "Select product variants individually" at bounding box center [60, 46] width 1 height 1
radio input "true"
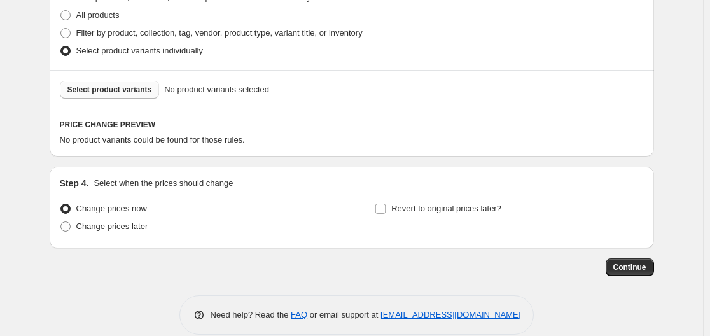
click at [134, 89] on span "Select product variants" at bounding box center [109, 90] width 85 height 10
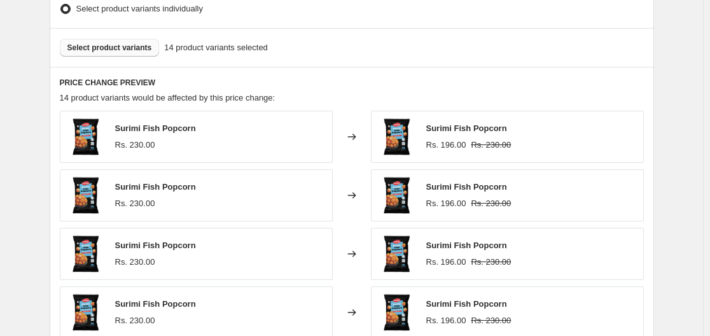
scroll to position [700, 0]
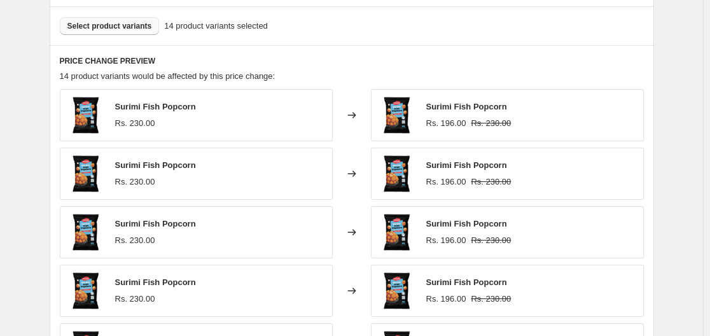
click at [109, 25] on span "Select product variants" at bounding box center [109, 26] width 85 height 10
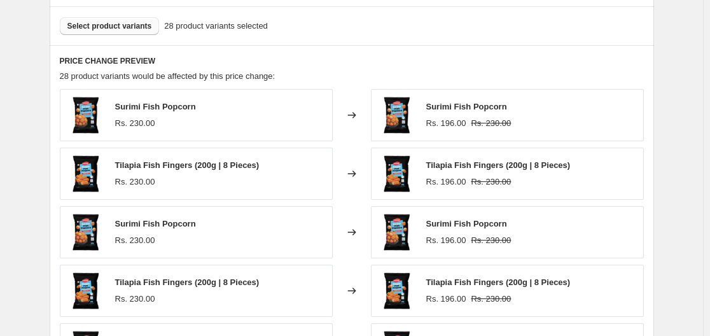
click at [122, 27] on span "Select product variants" at bounding box center [109, 26] width 85 height 10
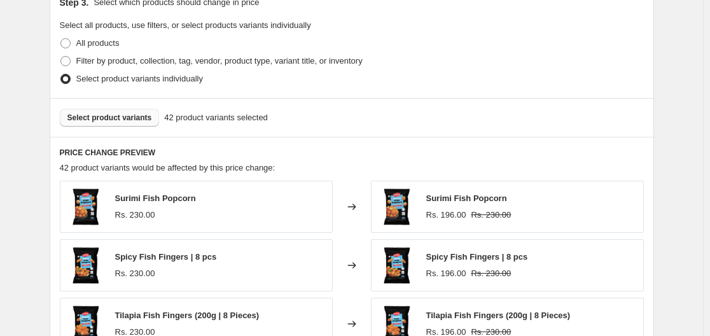
scroll to position [573, 0]
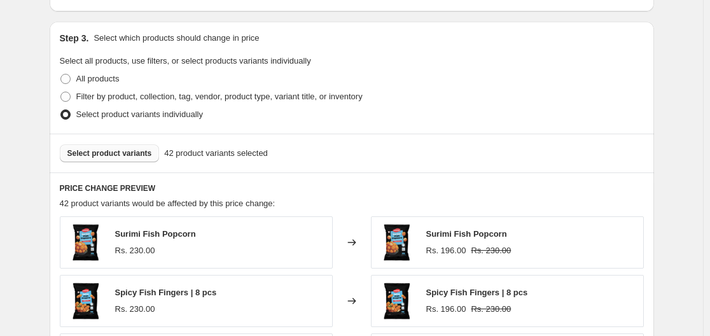
click at [143, 156] on span "Select product variants" at bounding box center [109, 153] width 85 height 10
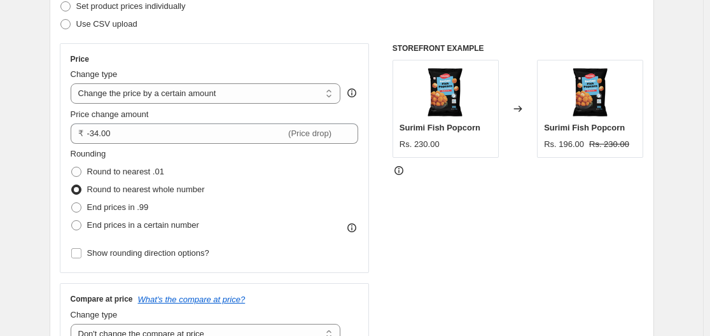
scroll to position [0, 0]
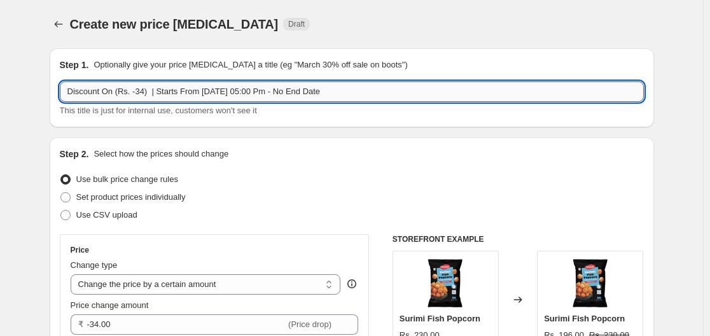
click at [148, 92] on input "Discount On (Rs. -34) | Starts From 30 Sep 05:00 Pm - No End Date" at bounding box center [352, 91] width 584 height 20
paste input "Surimi Fish Popcorn"
click at [224, 88] on input "Discount On (Rs. -34) Surimi Fish Popcorn, | Starts From 30 Sep 05:00 Pm - No E…" at bounding box center [352, 91] width 584 height 20
paste input "TILAPIA FISH FINGER"
paste input "Spicy Fish Fingers | 8 pcs"
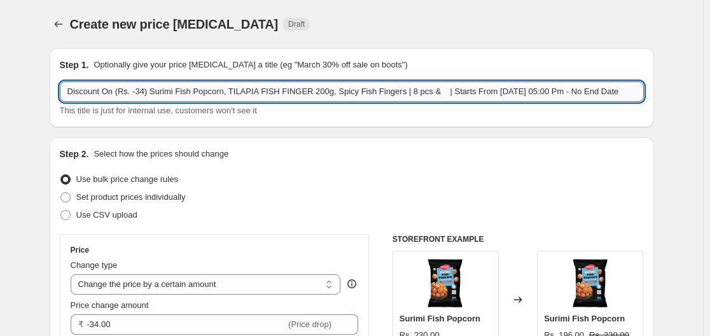
paste input "Tilapia Burger Patty | 4 pcs"
click at [396, 92] on input "Discount On (Rs. -34) Surimi Fish Popcorn, TILAPIA FISH FINGER 200g, Spicy Fish…" at bounding box center [352, 91] width 584 height 20
click at [502, 91] on input "Discount On (Rs. -34) Surimi Fish Popcorn, TILAPIA FISH FINGER 200g, Spicy Fish…" at bounding box center [352, 91] width 584 height 20
click at [395, 108] on div "This title is just for internal use, customers won't see it" at bounding box center [352, 110] width 584 height 13
click at [146, 93] on input "Discount On (Rs. -34) Surimi Fish Popcorn, TILAPIA FISH FINGER 200g, Spicy Fish…" at bounding box center [352, 91] width 584 height 20
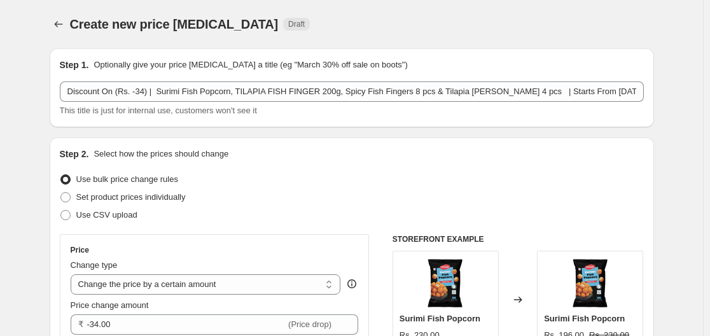
click at [180, 123] on div "Step 1. Optionally give your price change job a title (eg "March 30% off sale o…" at bounding box center [352, 87] width 605 height 79
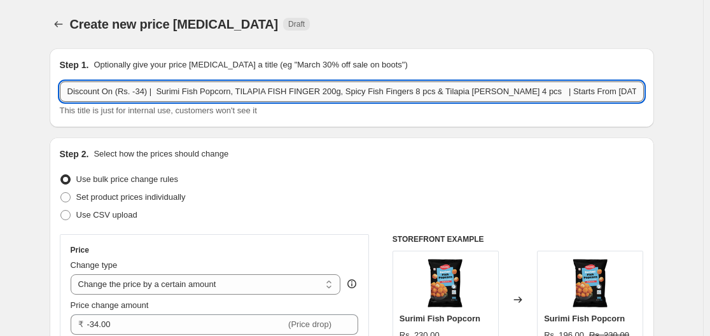
click at [530, 92] on input "Discount On (Rs. -34) | Surimi Fish Popcorn, TILAPIA FISH FINGER 200g, Spicy Fi…" at bounding box center [352, 91] width 584 height 20
type input "Discount On (Rs. -34) | Surimi Fish Popcorn, TILAPIA FISH FINGER 200g, Spicy Fi…"
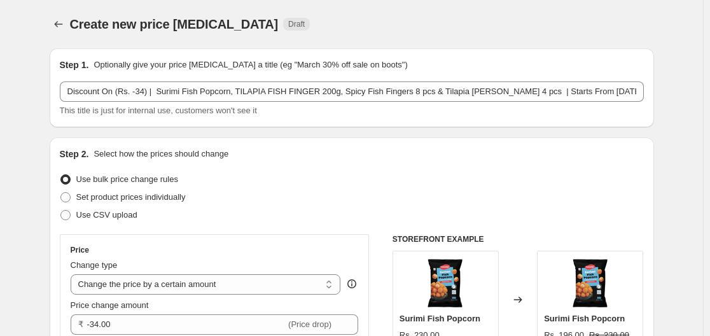
click at [525, 111] on div "This title is just for internal use, customers won't see it" at bounding box center [352, 110] width 584 height 13
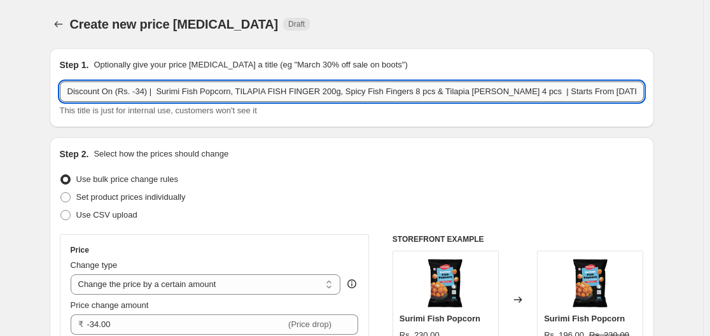
click at [494, 92] on input "Discount On (Rs. -34) | Surimi Fish Popcorn, TILAPIA FISH FINGER 200g, Spicy Fi…" at bounding box center [352, 91] width 584 height 20
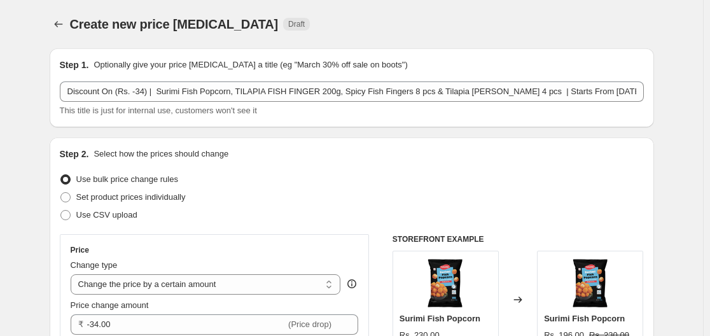
click at [467, 110] on div "This title is just for internal use, customers won't see it" at bounding box center [352, 110] width 584 height 13
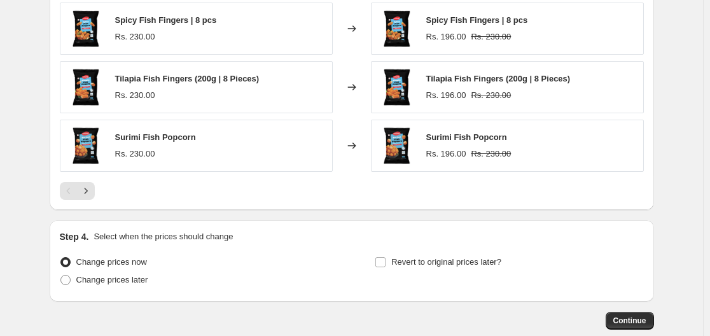
scroll to position [976, 0]
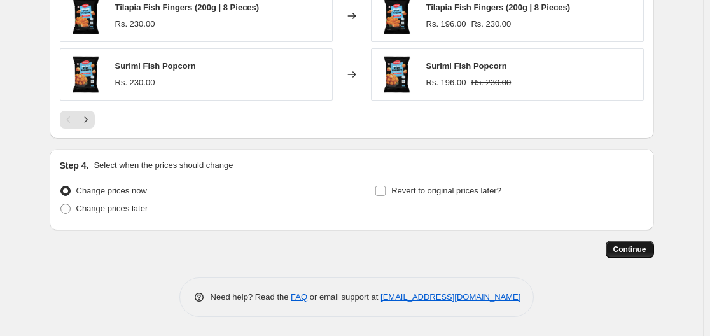
click at [633, 250] on span "Continue" at bounding box center [630, 249] width 33 height 10
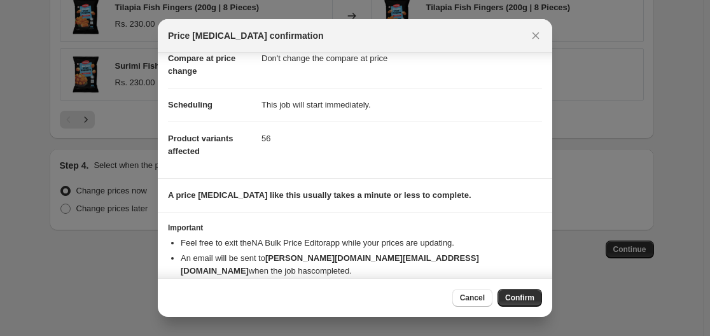
scroll to position [95, 0]
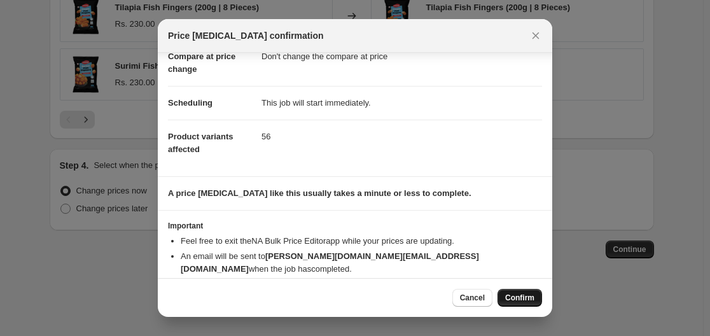
click at [531, 295] on span "Confirm" at bounding box center [519, 298] width 29 height 10
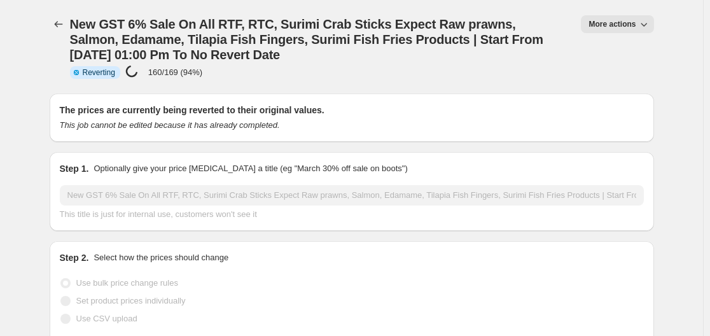
select select "percentage"
select select "no_change"
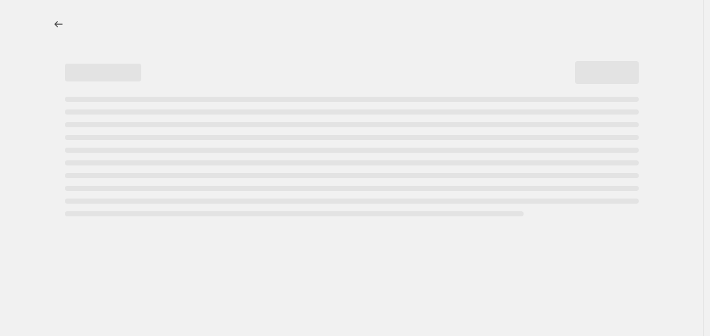
select select "by"
select select "no_change"
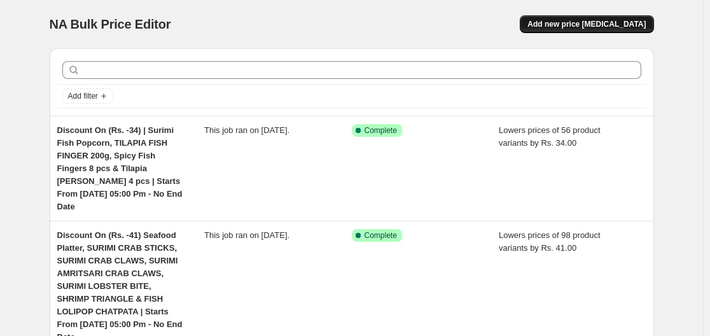
click at [599, 20] on span "Add new price [MEDICAL_DATA]" at bounding box center [587, 24] width 118 height 10
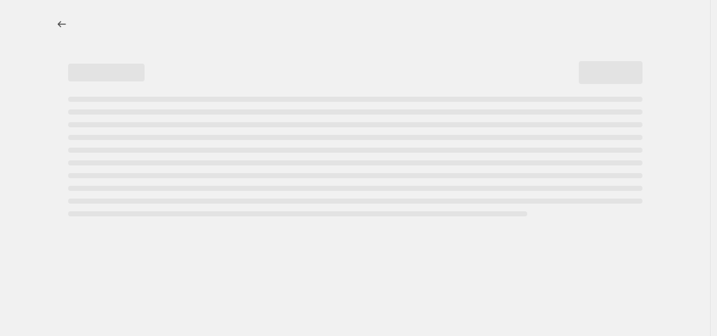
select select "percentage"
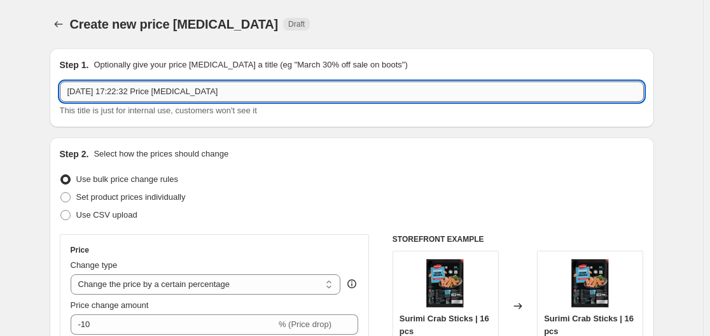
click at [230, 92] on input "[DATE] 17:22:32 Price [MEDICAL_DATA]" at bounding box center [352, 91] width 584 height 20
paste input "Discount On (Rs. -34) | Surimi Fish Popcorn, TILAPIA FISH FINGER 200g, Spicy Fi…"
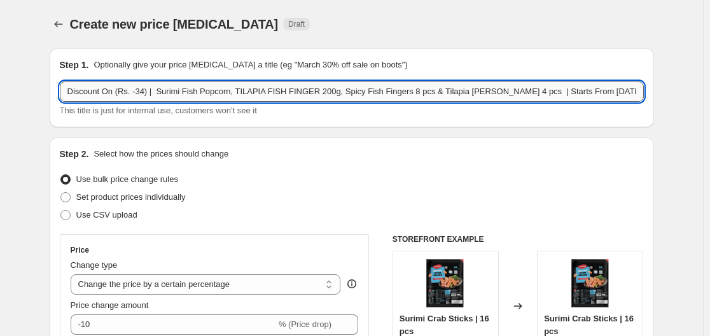
click at [165, 92] on input "Discount On (Rs. -34) | Surimi Fish Popcorn, TILAPIA FISH FINGER 200g, Spicy Fi…" at bounding box center [352, 91] width 584 height 20
drag, startPoint x: 156, startPoint y: 92, endPoint x: 523, endPoint y: 98, distance: 366.7
click at [523, 98] on input "Discount On (Rs. -34) | Surimi Fish Popcorn, TILAPIA FISH FINGER 200g, Spicy Fi…" at bounding box center [352, 91] width 584 height 20
paste input "TILAPIA FISH FINGER (500g)"
click at [237, 95] on input "Discount On (Rs. -34) | TILAPIA FISH FINGER (500g | Starts From 30 Sep 05:00 Pm…" at bounding box center [352, 91] width 584 height 20
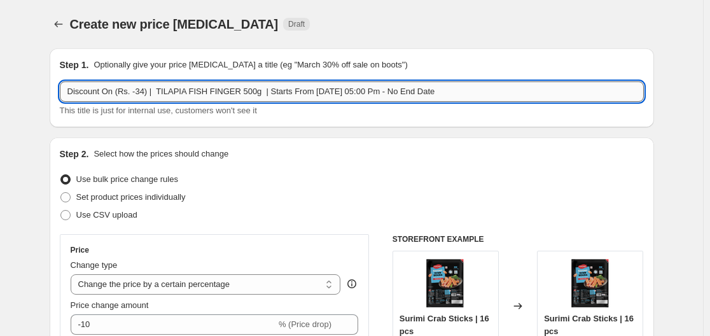
click at [142, 94] on input "Discount On (Rs. -34) | TILAPIA FISH FINGER 500g | Starts From 30 Sep 05:00 Pm …" at bounding box center [352, 91] width 584 height 20
type input "Discount On (Rs. -75) | TILAPIA FISH FINGER 500g | Starts From [DATE] 05:00 Pm …"
click at [176, 125] on div "Step 1. Optionally give your price change job a title (eg "March 30% off sale o…" at bounding box center [352, 87] width 605 height 79
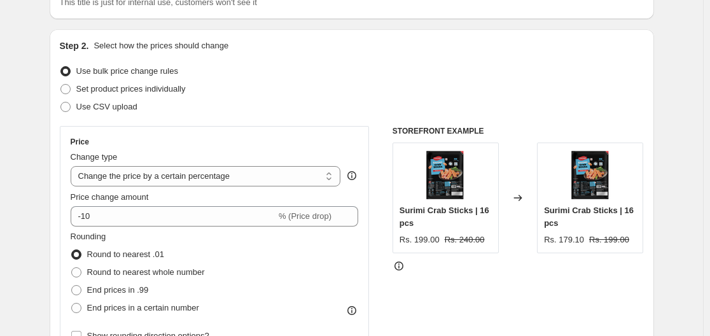
scroll to position [127, 0]
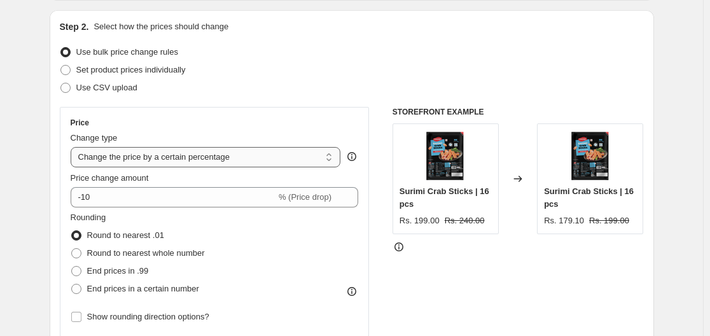
click at [216, 160] on select "Change the price to a certain amount Change the price by a certain amount Chang…" at bounding box center [206, 157] width 271 height 20
select select "by"
click at [73, 147] on select "Change the price to a certain amount Change the price by a certain amount Chang…" at bounding box center [206, 157] width 271 height 20
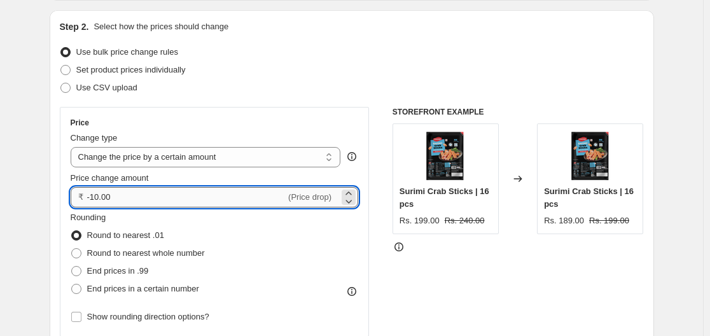
click at [188, 192] on input "-10.00" at bounding box center [186, 197] width 199 height 20
type input "-1"
type input "-75.00"
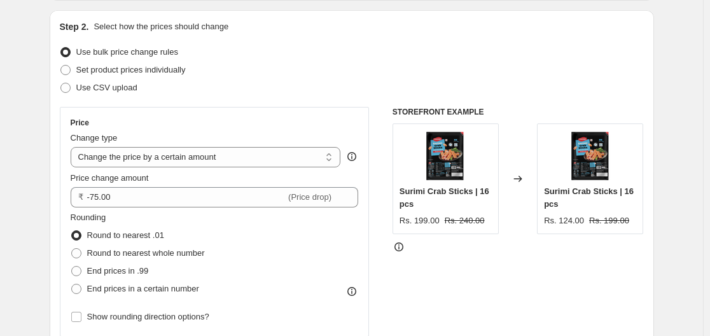
click at [180, 173] on div "Price change amount" at bounding box center [215, 178] width 288 height 13
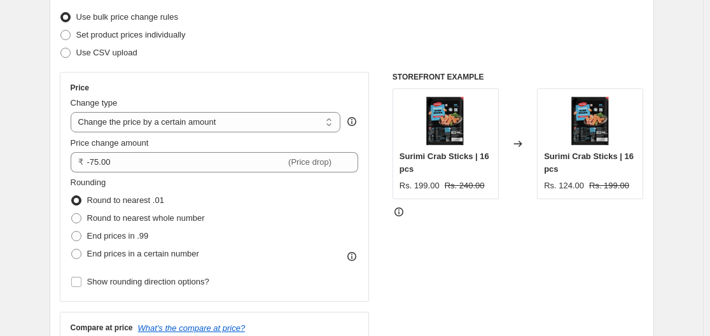
scroll to position [191, 0]
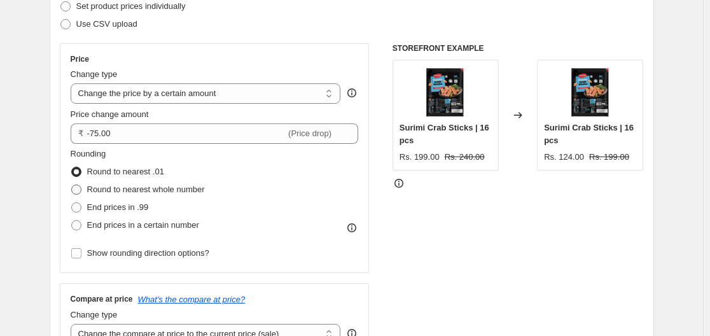
click at [153, 192] on span "Round to nearest whole number" at bounding box center [146, 190] width 118 height 10
click at [72, 185] on input "Round to nearest whole number" at bounding box center [71, 185] width 1 height 1
radio input "true"
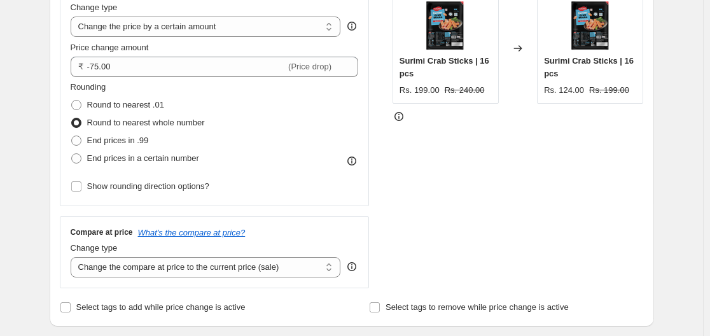
scroll to position [318, 0]
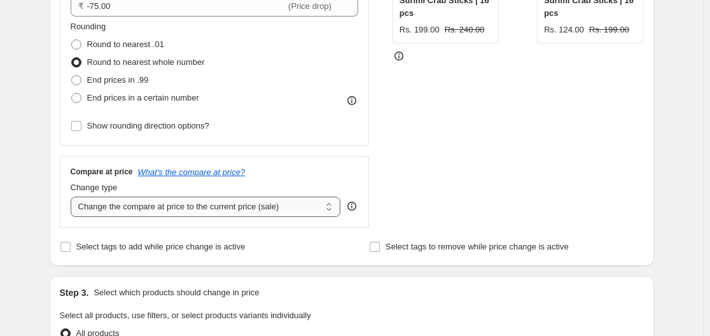
click at [230, 210] on select "Change the compare at price to the current price (sale) Change the compare at p…" at bounding box center [206, 207] width 271 height 20
select select "no_change"
click at [73, 197] on select "Change the compare at price to the current price (sale) Change the compare at p…" at bounding box center [206, 207] width 271 height 20
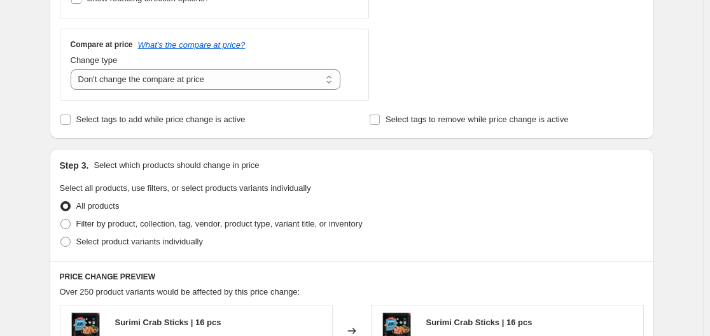
click at [103, 146] on div "Step 1. Optionally give your price change job a title (eg "March 30% off sale o…" at bounding box center [346, 171] width 615 height 1156
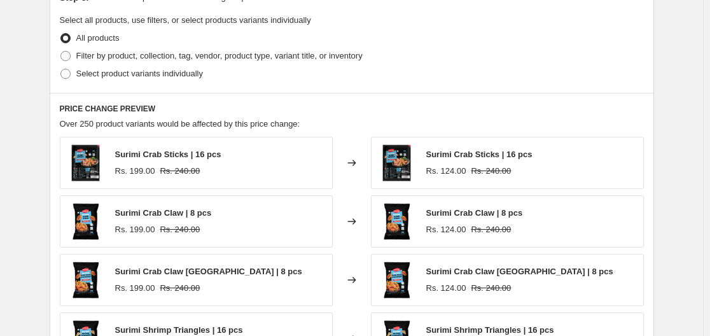
scroll to position [636, 0]
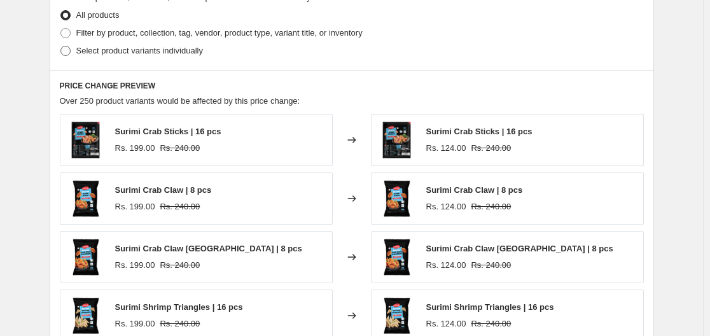
click at [97, 52] on span "Select product variants individually" at bounding box center [139, 51] width 127 height 10
click at [61, 46] on input "Select product variants individually" at bounding box center [60, 46] width 1 height 1
radio input "true"
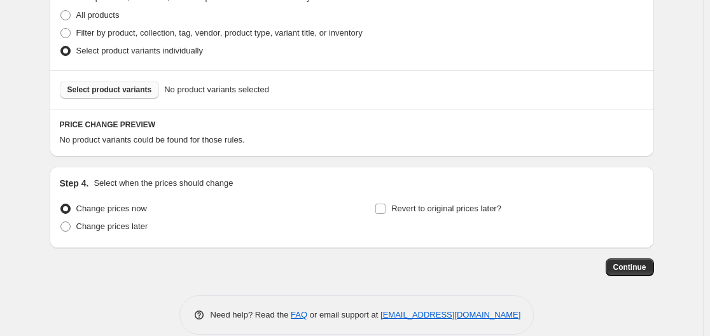
click at [134, 88] on span "Select product variants" at bounding box center [109, 90] width 85 height 10
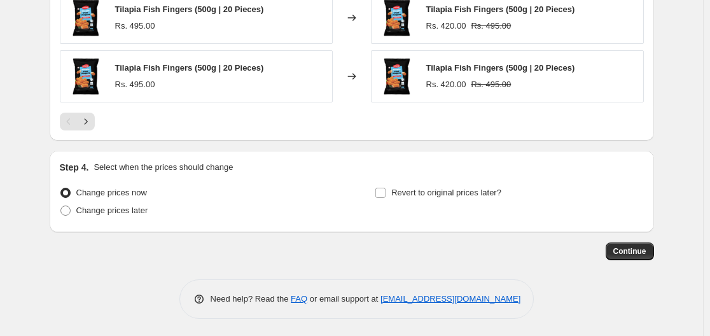
scroll to position [976, 0]
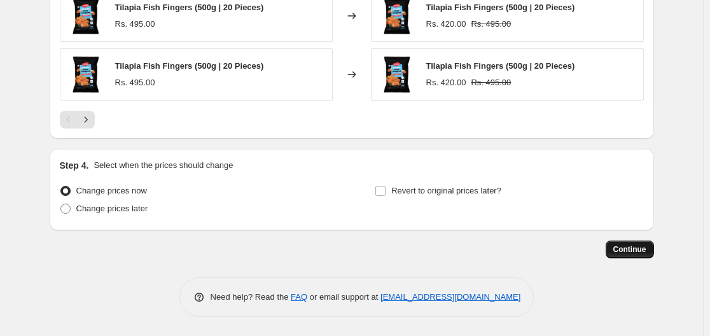
click at [633, 250] on span "Continue" at bounding box center [630, 249] width 33 height 10
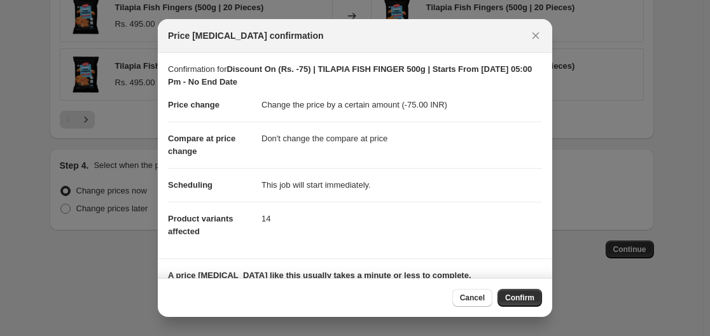
scroll to position [95, 0]
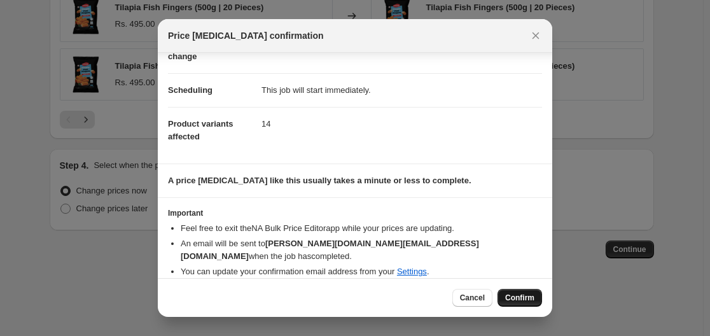
click at [517, 295] on span "Confirm" at bounding box center [519, 298] width 29 height 10
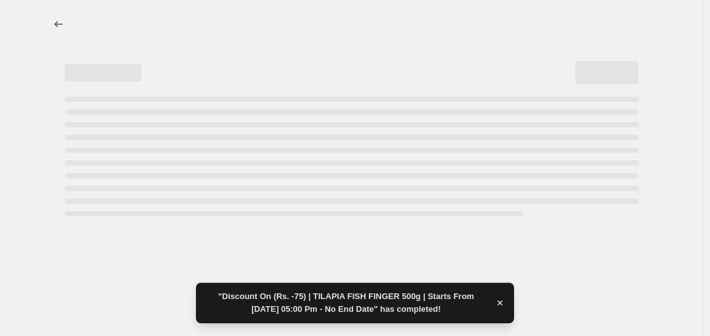
select select "by"
select select "no_change"
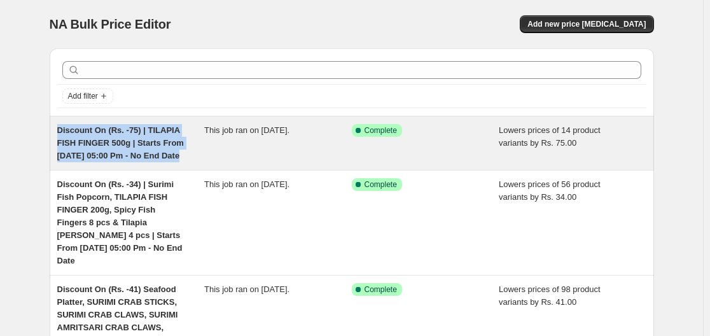
drag, startPoint x: 60, startPoint y: 130, endPoint x: 185, endPoint y: 155, distance: 127.7
click at [185, 155] on div "Discount On (Rs. -75) | TILAPIA FISH FINGER 500g | Starts From [DATE] 05:00 Pm …" at bounding box center [131, 143] width 148 height 38
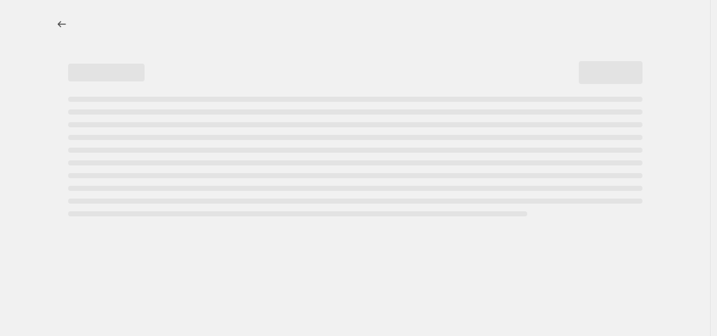
select select "by"
select select "no_change"
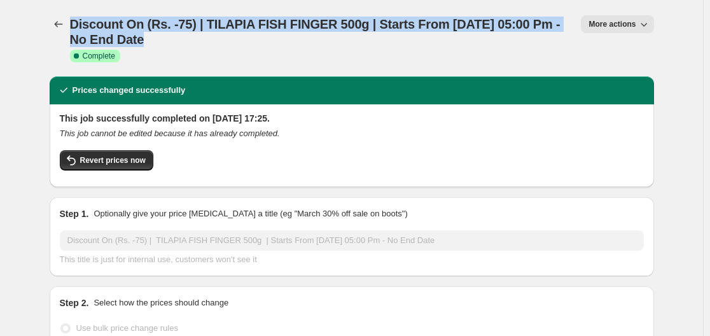
drag, startPoint x: 151, startPoint y: 43, endPoint x: 76, endPoint y: 20, distance: 78.9
click at [76, 20] on h1 "Discount On (Rs. -75) | TILAPIA FISH FINGER 500g | Starts From [DATE] 05:00 Pm …" at bounding box center [318, 32] width 496 height 31
copy span "Discount On (Rs. -75) | TILAPIA FISH FINGER 500g | Starts From [DATE] 05:00 Pm …"
click at [62, 27] on icon "Price change jobs" at bounding box center [58, 24] width 13 height 13
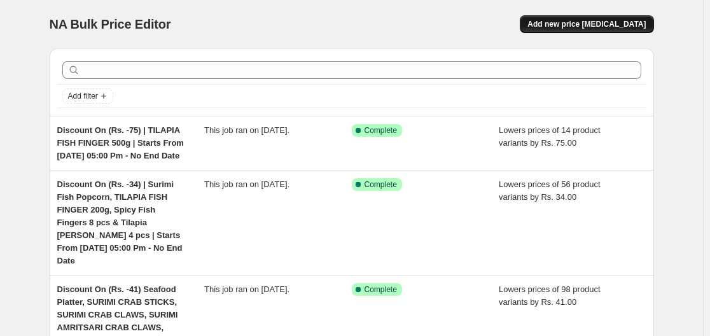
click at [573, 20] on span "Add new price [MEDICAL_DATA]" at bounding box center [587, 24] width 118 height 10
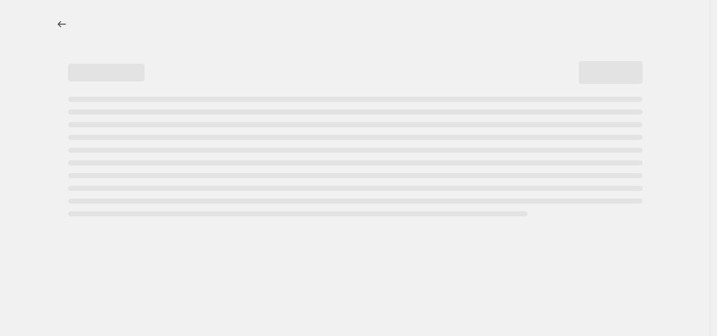
select select "percentage"
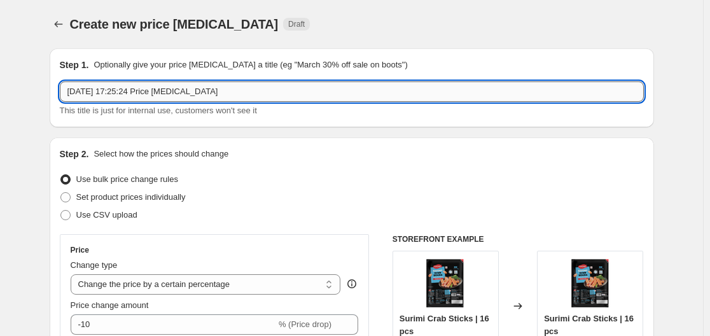
click at [206, 94] on input "[DATE] 17:25:24 Price [MEDICAL_DATA]" at bounding box center [352, 91] width 584 height 20
paste input "Discount On (Rs. -75) | TILAPIA FISH FINGER 500g | Starts From [DATE] 05:00 Pm …"
drag, startPoint x: 136, startPoint y: 94, endPoint x: 145, endPoint y: 93, distance: 8.9
click at [145, 93] on input "Discount On (Rs. -75) | TILAPIA FISH FINGER 500g | Starts From [DATE] 05:00 Pm …" at bounding box center [352, 91] width 584 height 20
paste input "31"
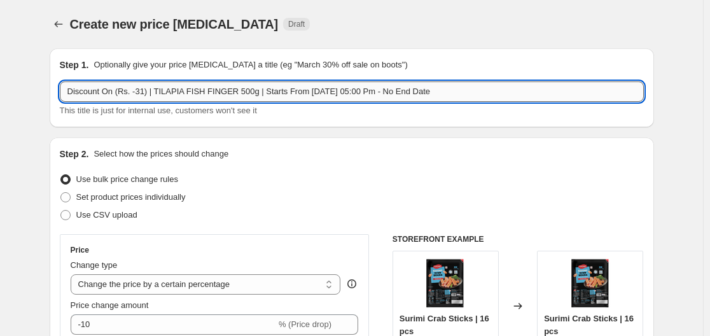
drag, startPoint x: 153, startPoint y: 89, endPoint x: 250, endPoint y: 89, distance: 96.7
click at [250, 89] on input "Discount On (Rs. -31) | TILAPIA FISH FINGER 500g | Starts From [DATE] 05:00 Pm …" at bounding box center [352, 91] width 584 height 20
paste input "MASALA SEER FISH STEAK"
type input "Discount On (Rs. -31) | MASALA SEER FISH STEAK | Starts From [DATE] 05:00 Pm - …"
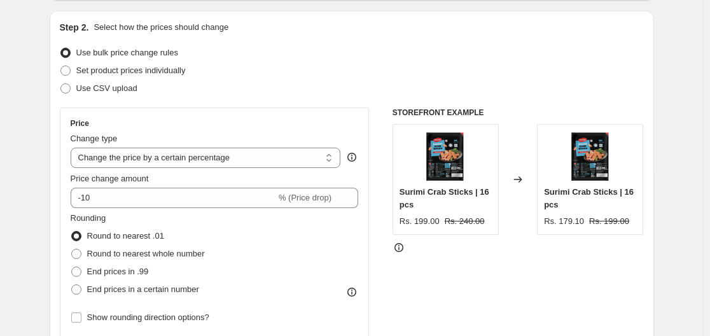
scroll to position [127, 0]
click at [239, 157] on select "Change the price to a certain amount Change the price by a certain amount Chang…" at bounding box center [206, 157] width 271 height 20
select select "by"
click at [73, 147] on select "Change the price to a certain amount Change the price by a certain amount Chang…" at bounding box center [206, 157] width 271 height 20
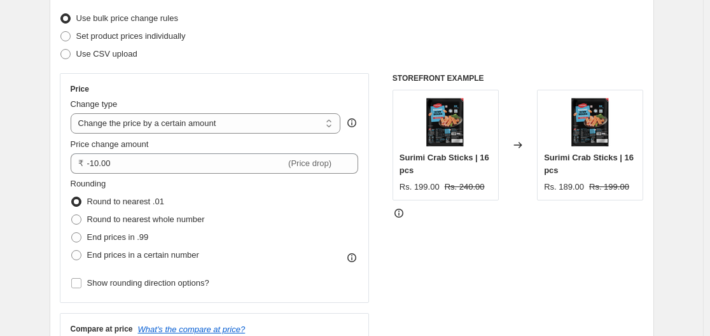
scroll to position [255, 0]
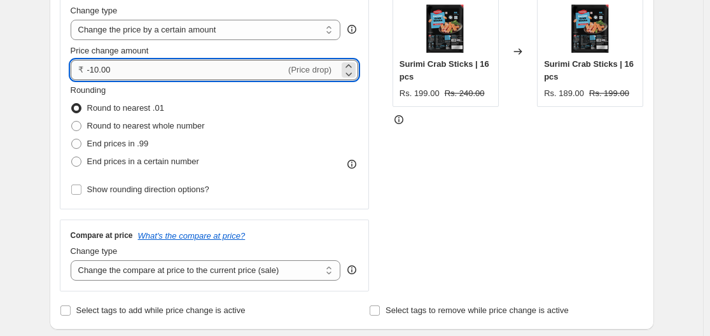
click at [146, 68] on input "-10.00" at bounding box center [186, 70] width 199 height 20
drag, startPoint x: 122, startPoint y: 71, endPoint x: 95, endPoint y: 69, distance: 26.9
click at [95, 69] on input "-10.00" at bounding box center [186, 70] width 199 height 20
type input "-31.00"
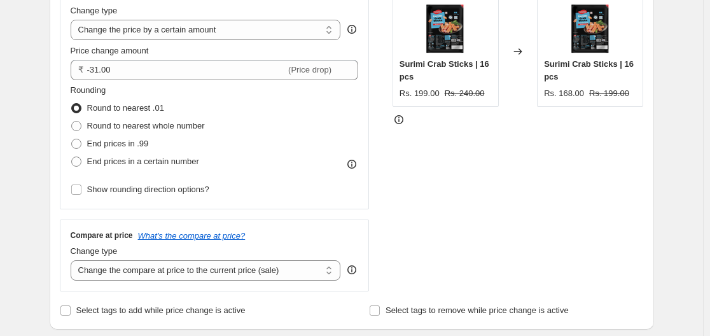
click at [153, 89] on fieldset "Rounding Round to nearest .01 Round to nearest whole number End prices in .99 E…" at bounding box center [138, 127] width 134 height 87
click at [149, 122] on span "Round to nearest whole number" at bounding box center [146, 126] width 118 height 10
click at [72, 122] on input "Round to nearest whole number" at bounding box center [71, 121] width 1 height 1
radio input "true"
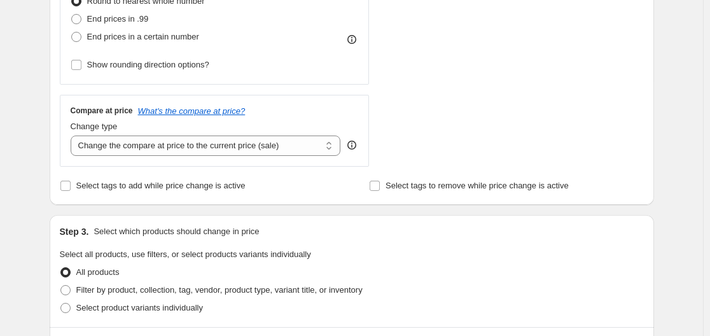
scroll to position [382, 0]
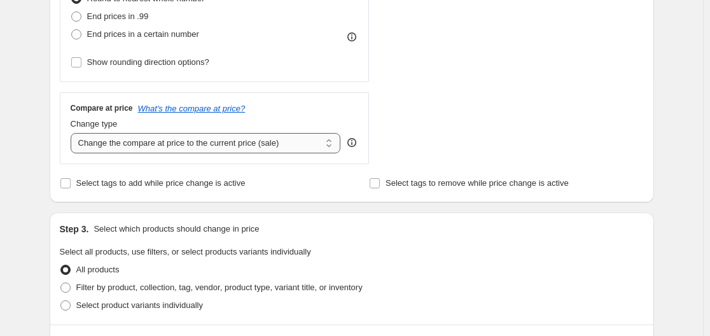
click at [162, 139] on select "Change the compare at price to the current price (sale) Change the compare at p…" at bounding box center [206, 143] width 271 height 20
select select "no_change"
click at [73, 133] on select "Change the compare at price to the current price (sale) Change the compare at p…" at bounding box center [206, 143] width 271 height 20
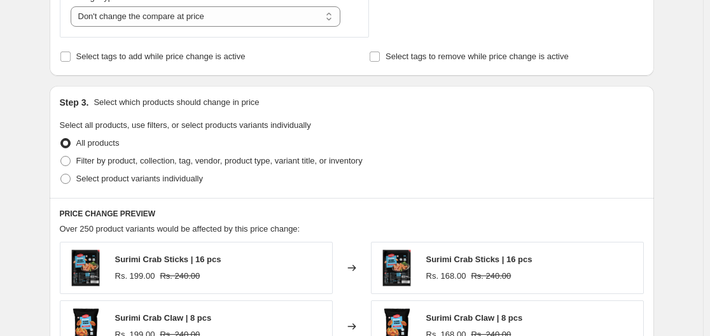
scroll to position [509, 0]
click at [111, 174] on span "Select product variants individually" at bounding box center [139, 178] width 127 height 10
click at [61, 174] on input "Select product variants individually" at bounding box center [60, 173] width 1 height 1
radio input "true"
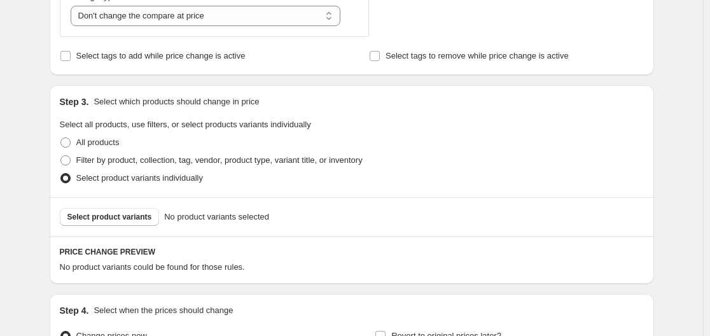
click at [125, 230] on div "Select product variants No product variants selected" at bounding box center [352, 216] width 605 height 39
click at [122, 221] on span "Select product variants" at bounding box center [109, 217] width 85 height 10
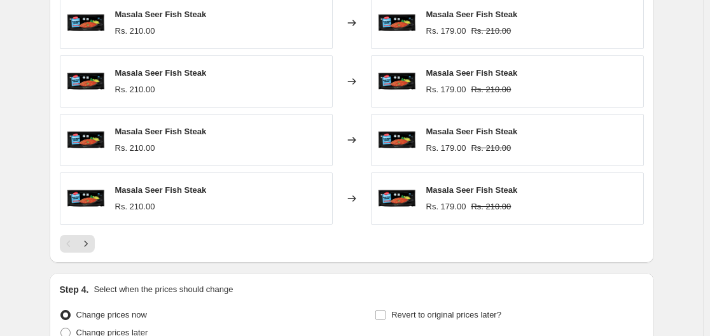
scroll to position [976, 0]
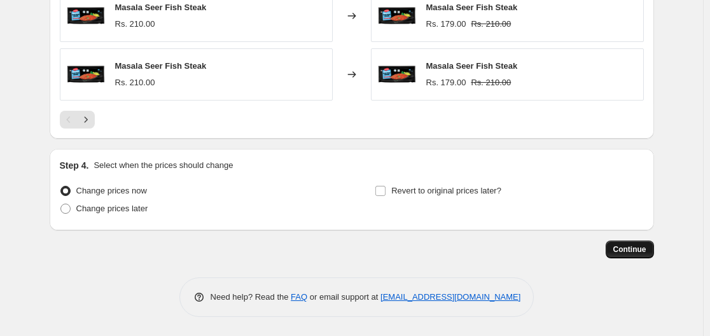
click at [618, 249] on span "Continue" at bounding box center [630, 249] width 33 height 10
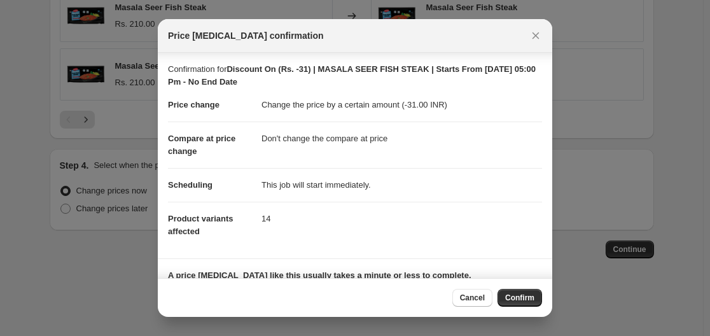
scroll to position [95, 0]
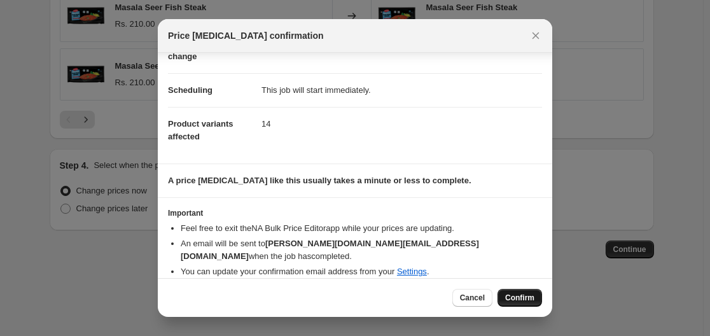
click at [524, 299] on span "Confirm" at bounding box center [519, 298] width 29 height 10
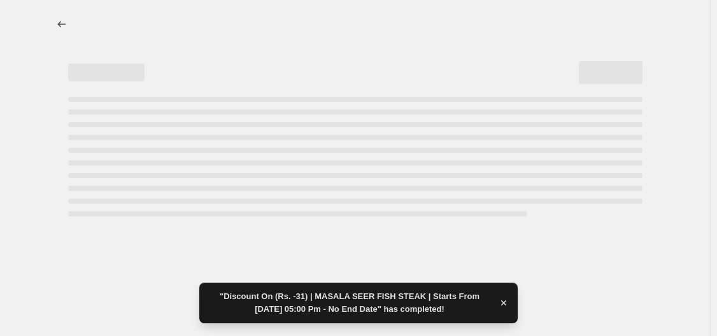
select select "by"
select select "no_change"
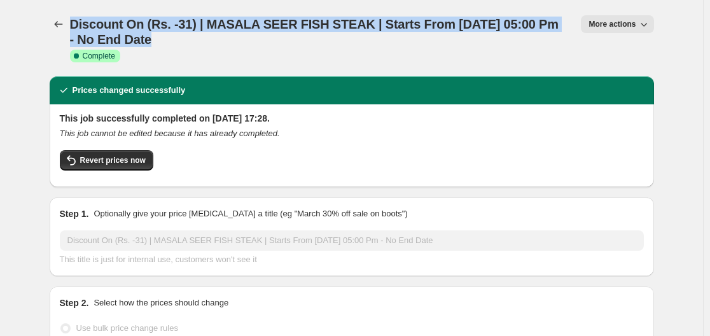
drag, startPoint x: 73, startPoint y: 25, endPoint x: 150, endPoint y: 36, distance: 77.8
click at [150, 36] on h1 "Discount On (Rs. -31) | MASALA SEER FISH STEAK | Starts From [DATE] 05:00 Pm - …" at bounding box center [318, 32] width 496 height 31
copy span "Discount On (Rs. -31) | MASALA SEER FISH STEAK | Starts From [DATE] 05:00 Pm - …"
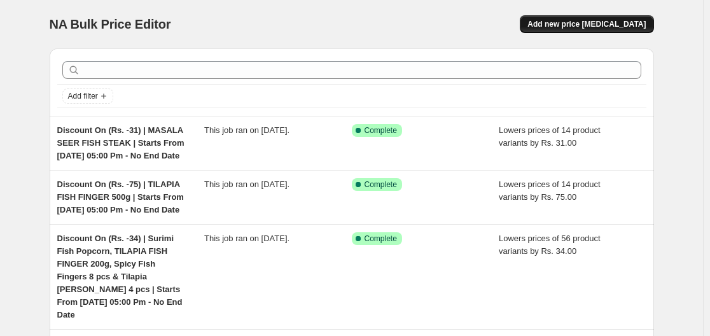
click at [582, 21] on span "Add new price [MEDICAL_DATA]" at bounding box center [587, 24] width 118 height 10
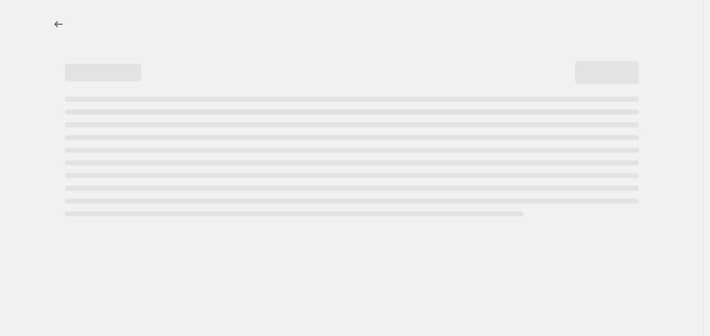
select select "percentage"
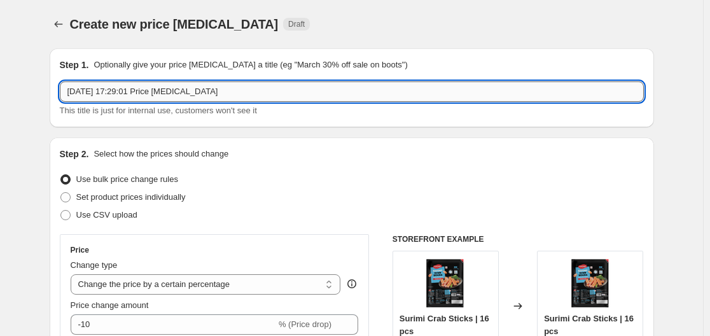
click at [155, 90] on input "[DATE] 17:29:01 Price [MEDICAL_DATA]" at bounding box center [352, 91] width 584 height 20
paste input "Discount On (Rs. -31) | MASALA SEER FISH STEAK | Starts From [DATE] 05:00 Pm - …"
click at [146, 95] on input "Discount On (Rs. -31) | MASALA SEER FISH STEAK | Starts From [DATE] 05:00 Pm - …" at bounding box center [352, 91] width 584 height 20
drag, startPoint x: 153, startPoint y: 95, endPoint x: 250, endPoint y: 91, distance: 96.2
click at [250, 91] on input "Discount On (Rs. -24) | MASALA SEER FISH STEAK | Starts From [DATE] 05:00 Pm - …" at bounding box center [352, 91] width 584 height 20
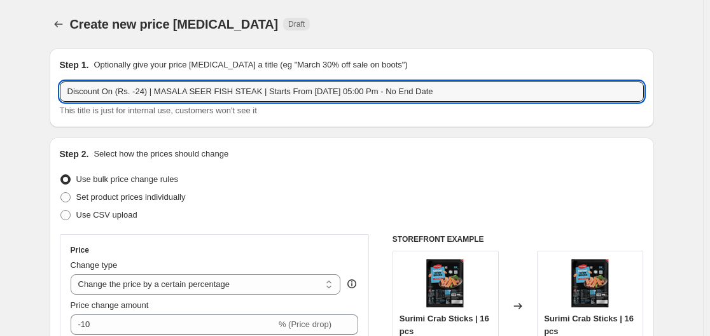
paste input "SURIMI FISH FRIES"
type input "Discount On (Rs. -24) | SURIMI FISH FRIES | Starts From [DATE] 05:00 Pm - No En…"
click at [258, 116] on div "This title is just for internal use, customers won't see it" at bounding box center [352, 110] width 584 height 13
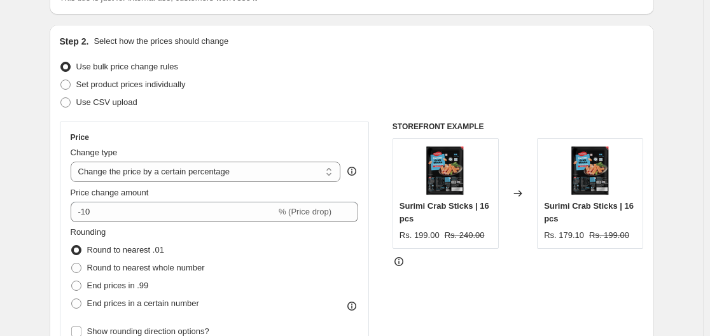
scroll to position [127, 0]
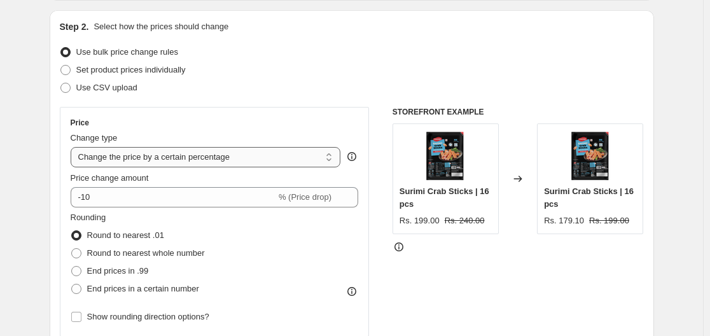
click at [158, 151] on select "Change the price to a certain amount Change the price by a certain amount Chang…" at bounding box center [206, 157] width 271 height 20
select select "by"
click at [73, 147] on select "Change the price to a certain amount Change the price by a certain amount Chang…" at bounding box center [206, 157] width 271 height 20
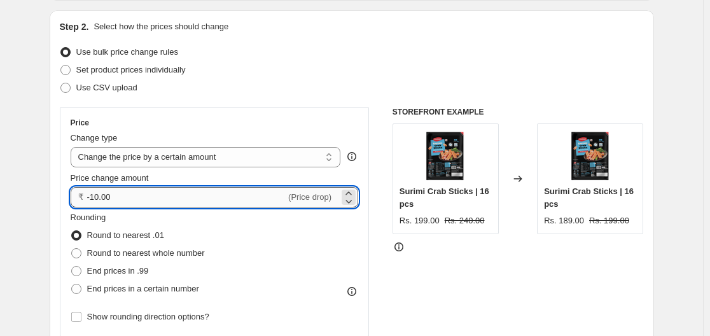
drag, startPoint x: 135, startPoint y: 198, endPoint x: 93, endPoint y: 199, distance: 42.0
click at [93, 199] on input "-10.00" at bounding box center [186, 197] width 199 height 20
type input "-24.00"
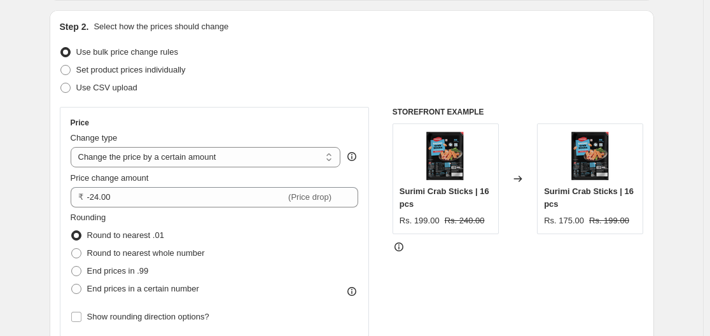
click at [175, 174] on div "Price change amount" at bounding box center [215, 178] width 288 height 13
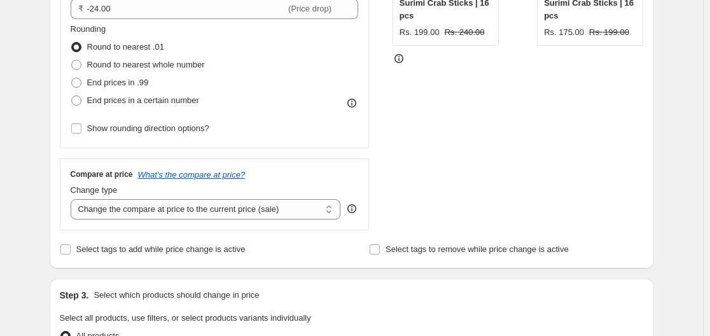
scroll to position [318, 0]
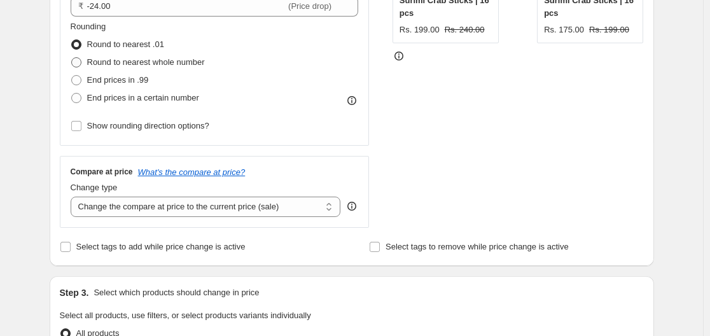
click at [113, 64] on span "Round to nearest whole number" at bounding box center [146, 62] width 118 height 10
click at [72, 58] on input "Round to nearest whole number" at bounding box center [71, 57] width 1 height 1
radio input "true"
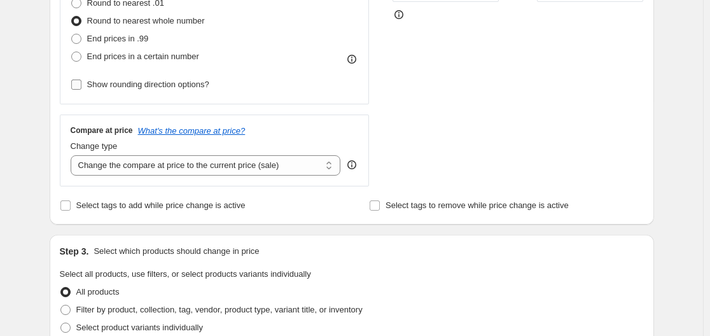
scroll to position [382, 0]
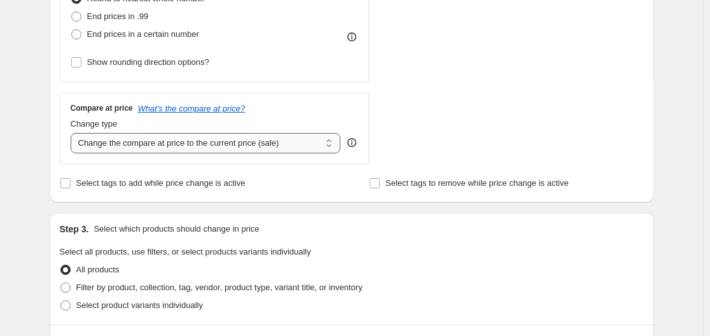
click at [139, 146] on select "Change the compare at price to the current price (sale) Change the compare at p…" at bounding box center [206, 143] width 271 height 20
select select "no_change"
click at [73, 133] on select "Change the compare at price to the current price (sale) Change the compare at p…" at bounding box center [206, 143] width 271 height 20
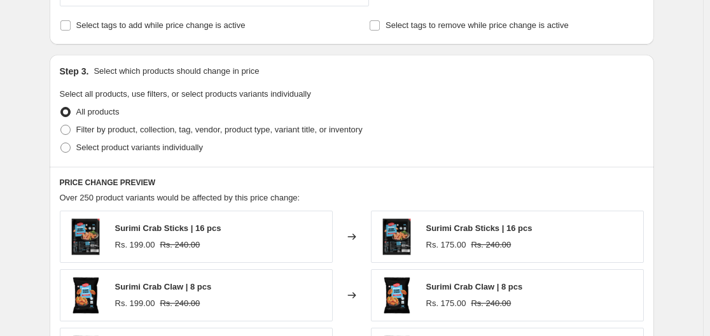
scroll to position [573, 0]
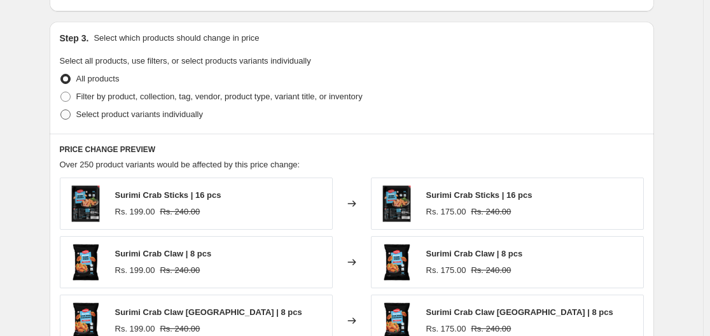
click at [115, 118] on span "Select product variants individually" at bounding box center [139, 114] width 127 height 10
click at [61, 110] on input "Select product variants individually" at bounding box center [60, 109] width 1 height 1
radio input "true"
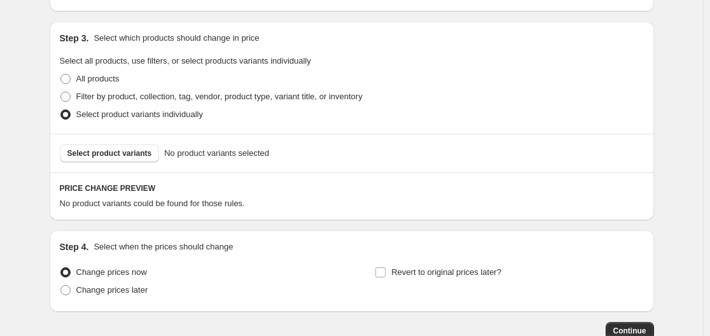
click at [115, 157] on span "Select product variants" at bounding box center [109, 153] width 85 height 10
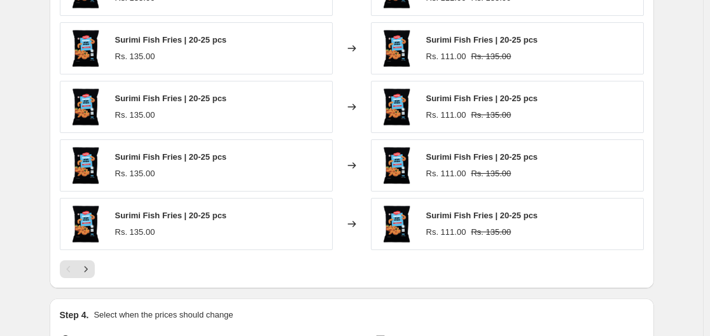
scroll to position [827, 0]
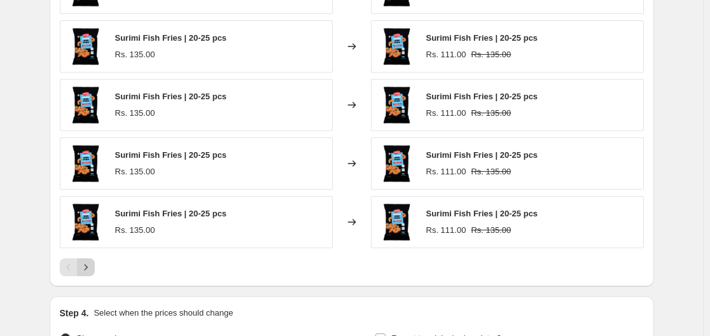
click at [92, 270] on icon "Next" at bounding box center [86, 267] width 13 height 13
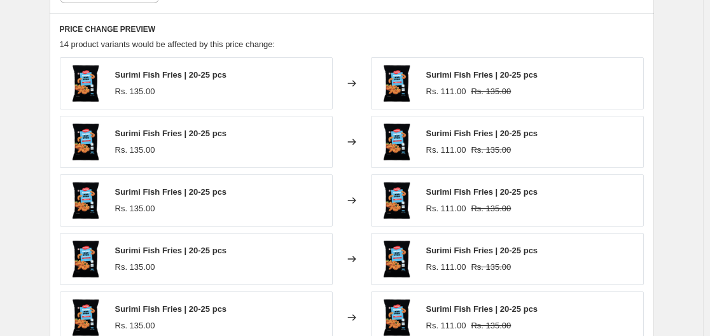
scroll to position [764, 0]
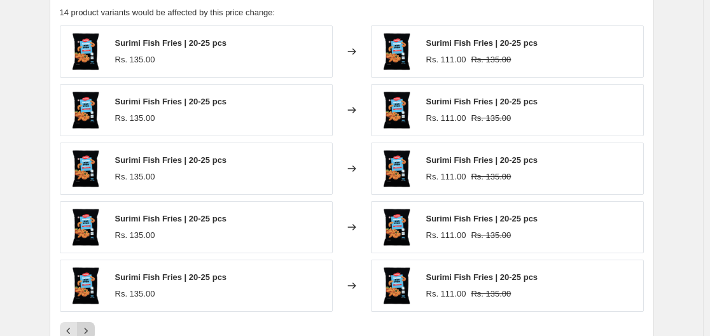
click at [92, 328] on icon "Next" at bounding box center [86, 331] width 13 height 13
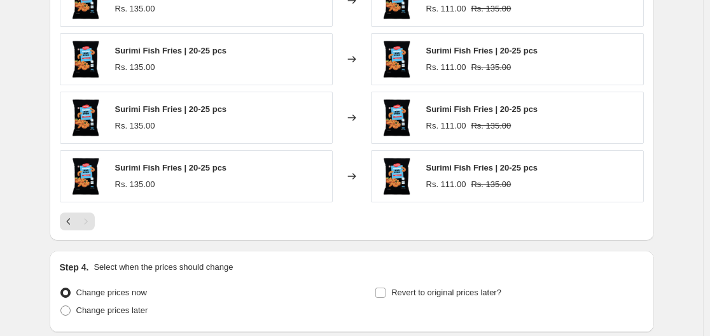
scroll to position [917, 0]
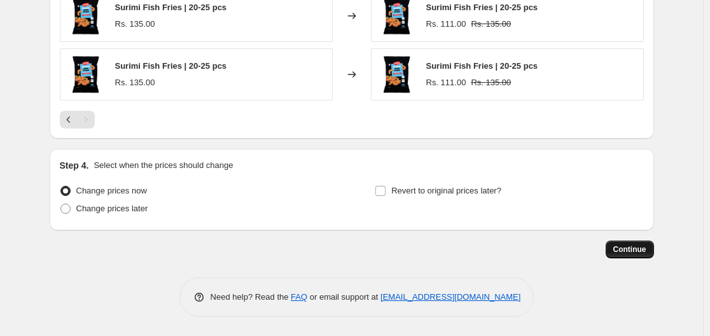
click at [642, 249] on span "Continue" at bounding box center [630, 249] width 33 height 10
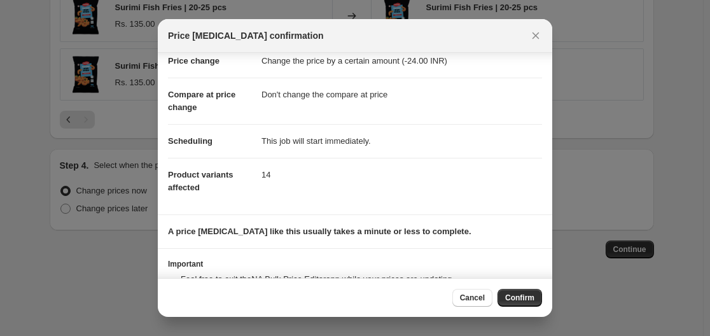
scroll to position [95, 0]
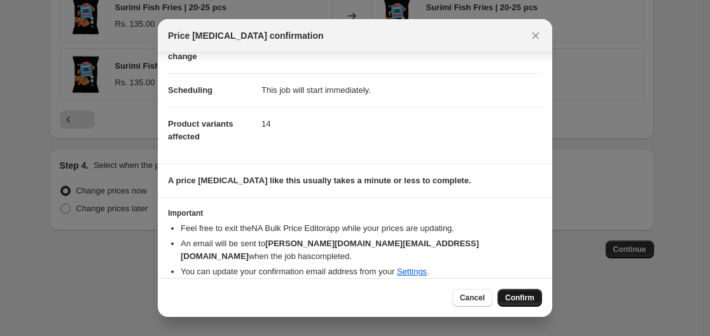
click at [519, 293] on span "Confirm" at bounding box center [519, 298] width 29 height 10
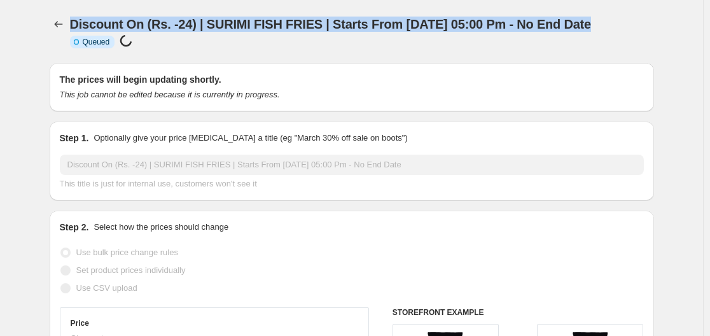
drag, startPoint x: 73, startPoint y: 22, endPoint x: 589, endPoint y: 1, distance: 516.6
click at [589, 1] on div "Discount On (Rs. -24) | SURIMI FISH FRIES | Starts From 30 Sep 05:00 Pm - No En…" at bounding box center [352, 31] width 605 height 63
copy span "Discount On (Rs. -24) | SURIMI FISH FRIES | Starts From [DATE] 05:00 Pm - No En…"
click at [376, 22] on span "Discount On (Rs. -24) | SURIMI FISH FRIES | Starts From [DATE] 05:00 Pm - No En…" at bounding box center [330, 24] width 521 height 14
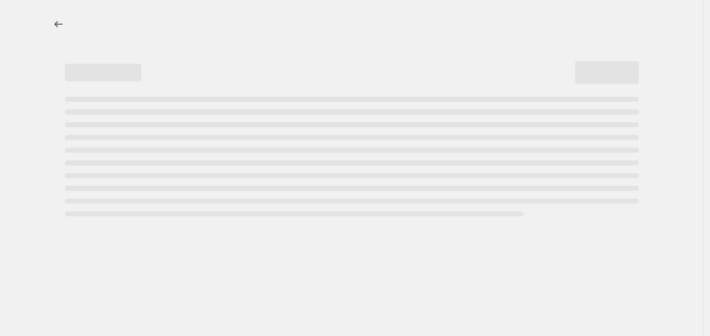
select select "by"
select select "no_change"
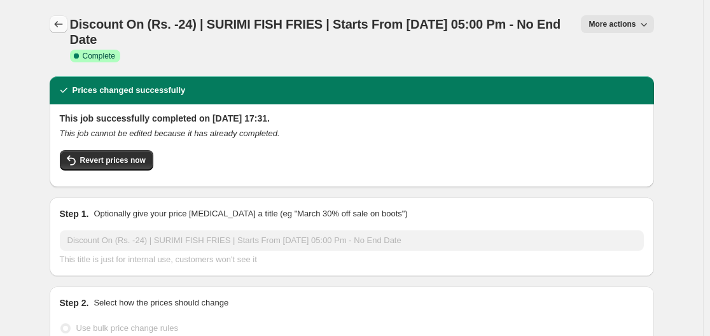
click at [57, 28] on icon "Price change jobs" at bounding box center [58, 24] width 13 height 13
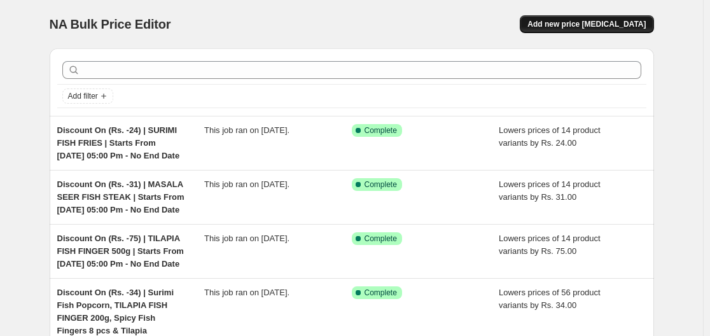
click at [573, 24] on span "Add new price [MEDICAL_DATA]" at bounding box center [587, 24] width 118 height 10
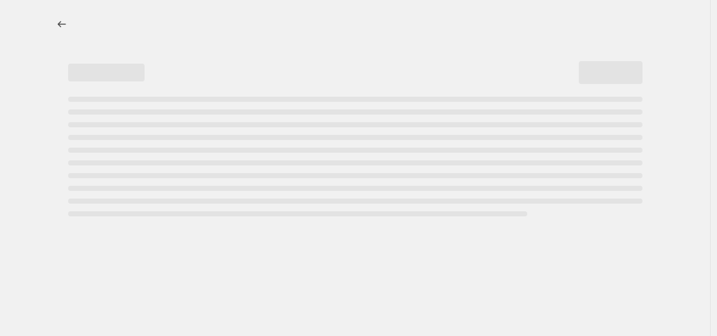
select select "percentage"
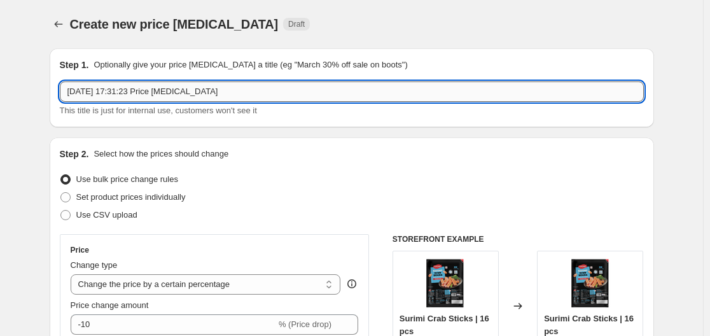
click at [214, 87] on input "[DATE] 17:31:23 Price [MEDICAL_DATA]" at bounding box center [352, 91] width 584 height 20
paste input "Discount On (Rs. -24) | SURIMI FISH FRIES | Starts From [DATE] 05:00 Pm - No En…"
click at [147, 90] on input "Discount On (Rs. -24) | SURIMI FISH FRIES | Starts From [DATE] 05:00 Pm - No En…" at bounding box center [352, 91] width 584 height 20
drag, startPoint x: 153, startPoint y: 94, endPoint x: 221, endPoint y: 94, distance: 68.1
click at [221, 94] on input "Discount On (Rs. -26) | SURIMI FISH FRIES | Starts From [DATE] 05:00 Pm - No En…" at bounding box center [352, 91] width 584 height 20
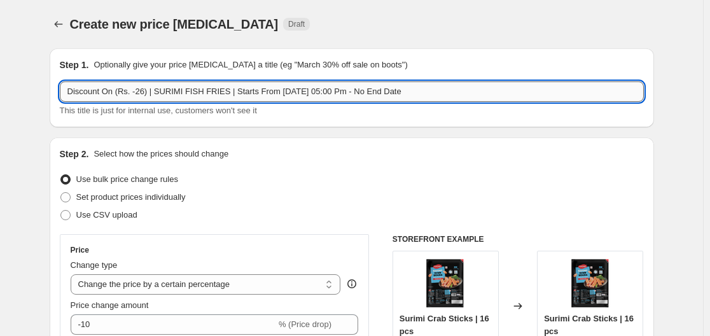
paste input "FISH SEEK KABAB"
type input "Discount On (Rs. -26) | FISH SEEK KABAB | Starts From [DATE] 05:00 Pm - No End …"
click at [237, 120] on div "Step 1. Optionally give your price [MEDICAL_DATA] a title (eg "March 30% off sa…" at bounding box center [352, 87] width 605 height 79
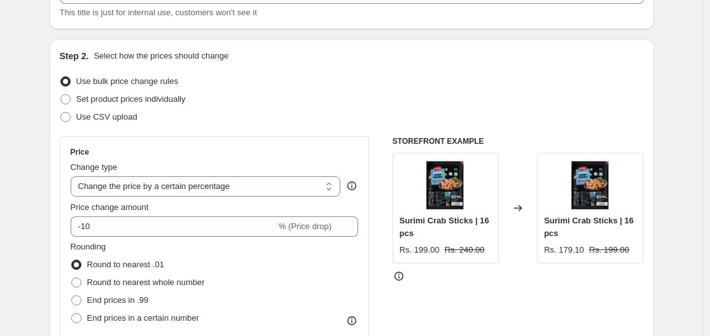
scroll to position [127, 0]
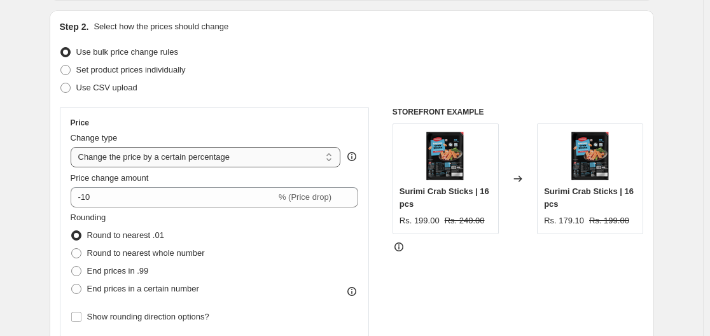
click at [199, 153] on select "Change the price to a certain amount Change the price by a certain amount Chang…" at bounding box center [206, 157] width 271 height 20
select select "by"
click at [73, 147] on select "Change the price to a certain amount Change the price by a certain amount Chang…" at bounding box center [206, 157] width 271 height 20
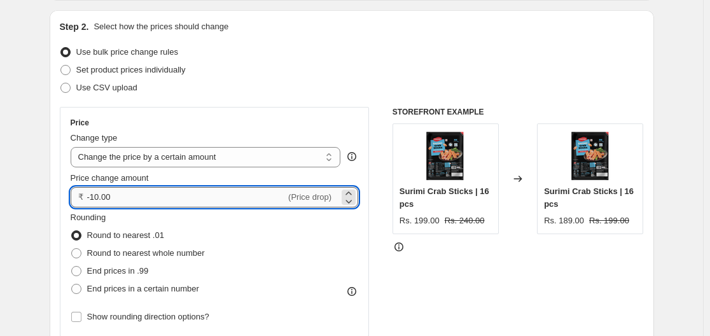
drag, startPoint x: 163, startPoint y: 193, endPoint x: 92, endPoint y: 199, distance: 70.8
click at [92, 199] on input "-10.00" at bounding box center [186, 197] width 199 height 20
type input "-26.00"
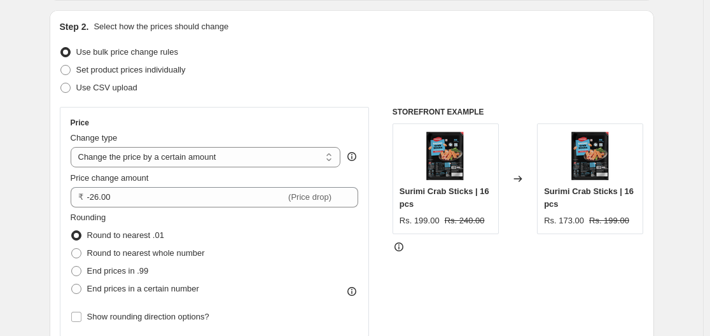
click at [168, 179] on div "Price change amount" at bounding box center [215, 178] width 288 height 13
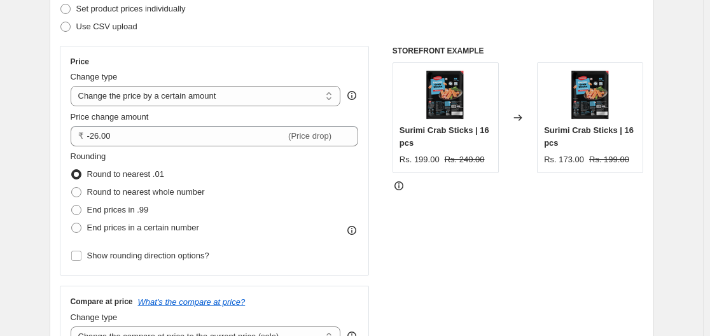
scroll to position [191, 0]
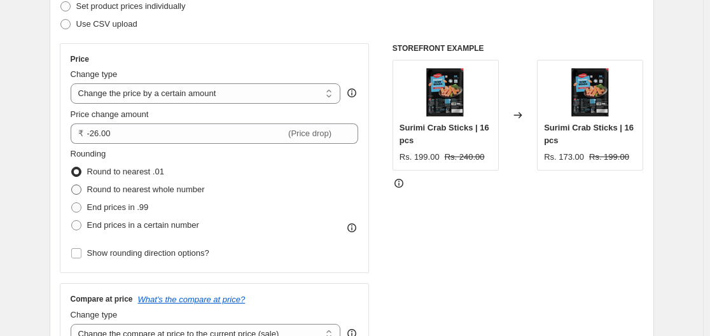
click at [169, 188] on span "Round to nearest whole number" at bounding box center [146, 190] width 118 height 10
click at [72, 185] on input "Round to nearest whole number" at bounding box center [71, 185] width 1 height 1
radio input "true"
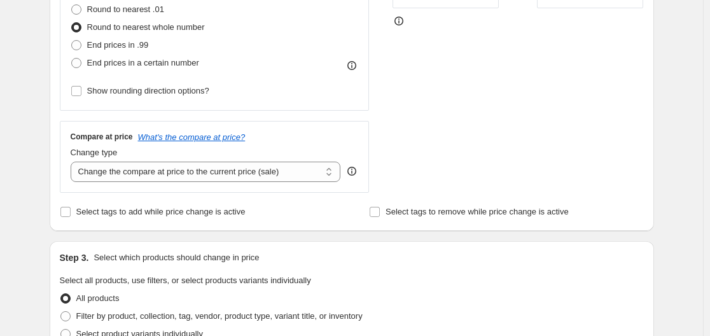
scroll to position [382, 0]
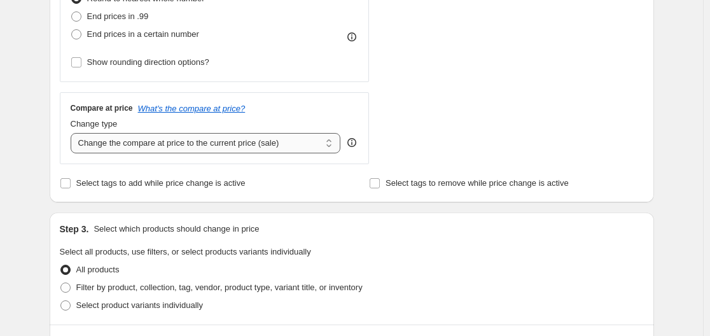
click at [186, 144] on select "Change the compare at price to the current price (sale) Change the compare at p…" at bounding box center [206, 143] width 271 height 20
select select "no_change"
click at [73, 133] on select "Change the compare at price to the current price (sale) Change the compare at p…" at bounding box center [206, 143] width 271 height 20
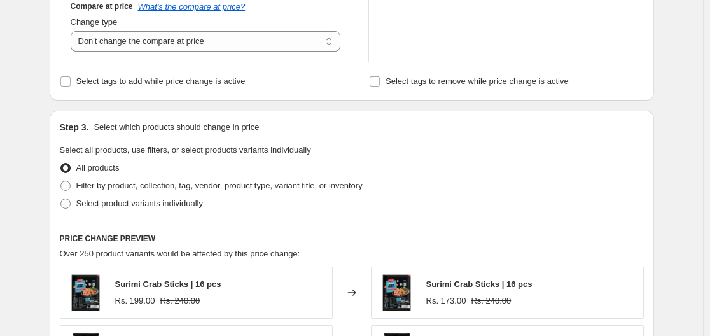
scroll to position [509, 0]
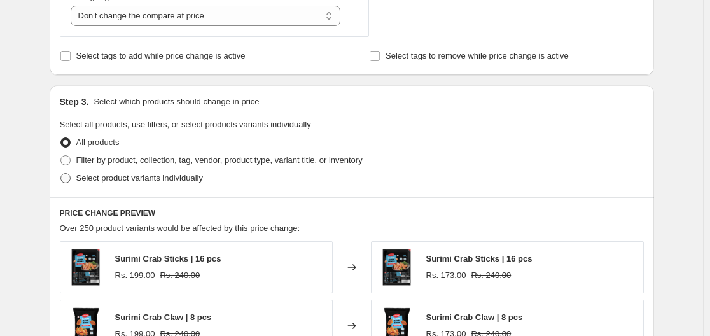
click at [167, 176] on span "Select product variants individually" at bounding box center [139, 178] width 127 height 10
click at [61, 174] on input "Select product variants individually" at bounding box center [60, 173] width 1 height 1
radio input "true"
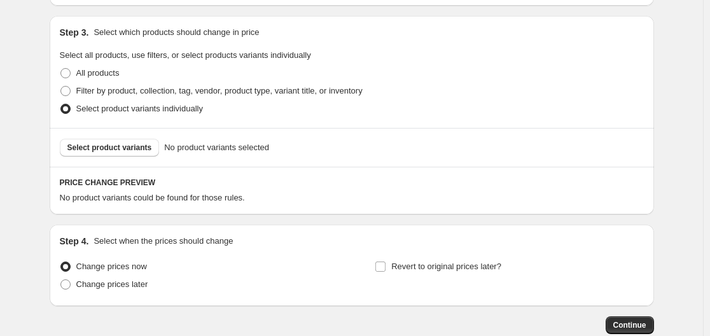
scroll to position [636, 0]
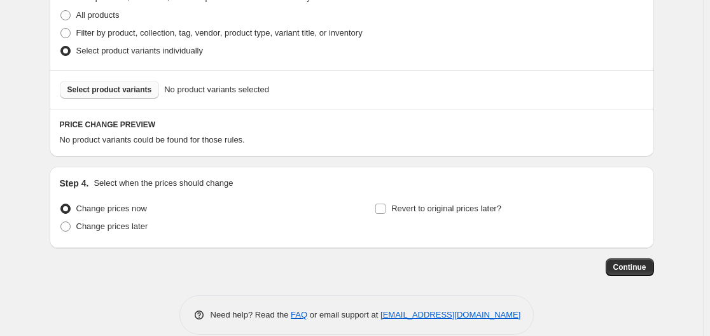
click at [113, 88] on span "Select product variants" at bounding box center [109, 90] width 85 height 10
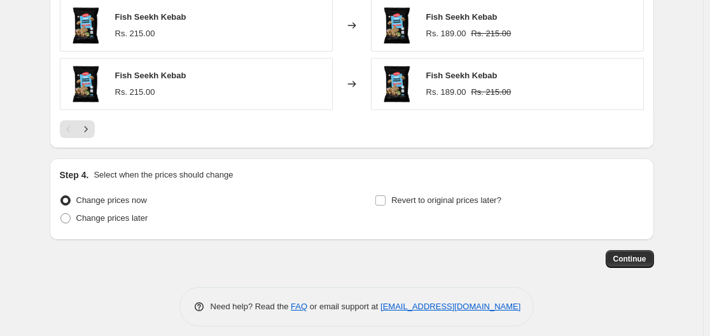
scroll to position [976, 0]
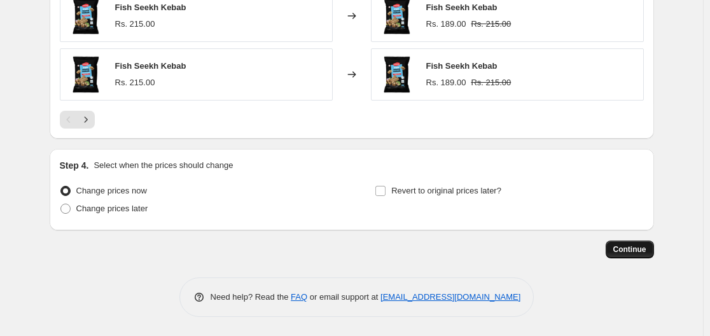
click at [626, 252] on span "Continue" at bounding box center [630, 249] width 33 height 10
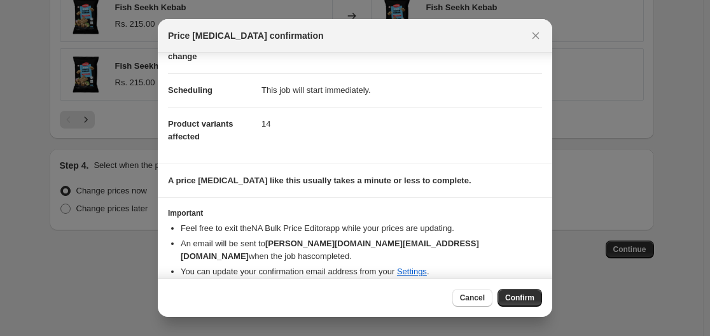
scroll to position [0, 0]
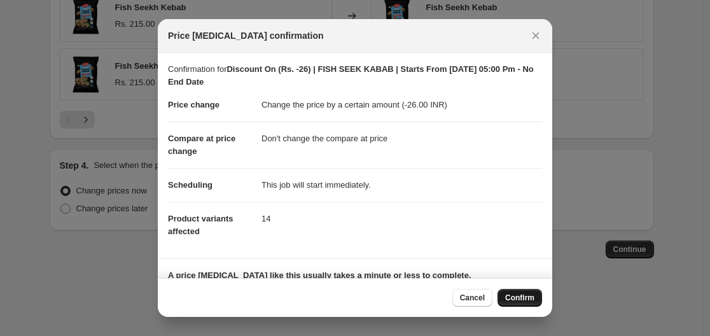
click at [525, 295] on span "Confirm" at bounding box center [519, 298] width 29 height 10
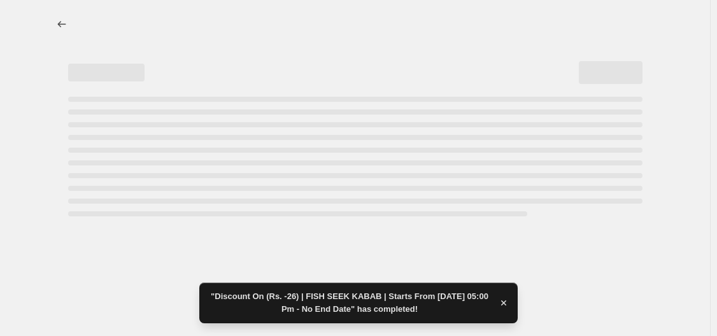
select select "by"
select select "no_change"
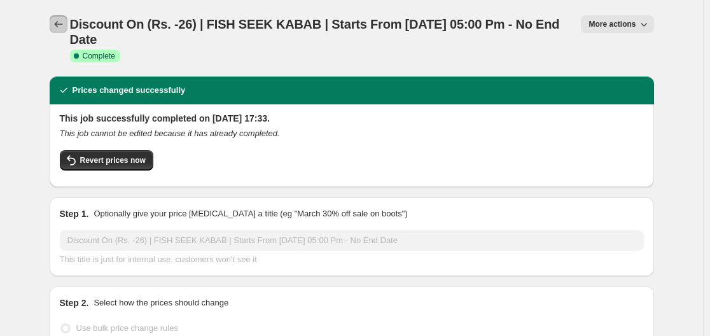
click at [64, 20] on icon "Price change jobs" at bounding box center [58, 24] width 13 height 13
